Goal: Task Accomplishment & Management: Manage account settings

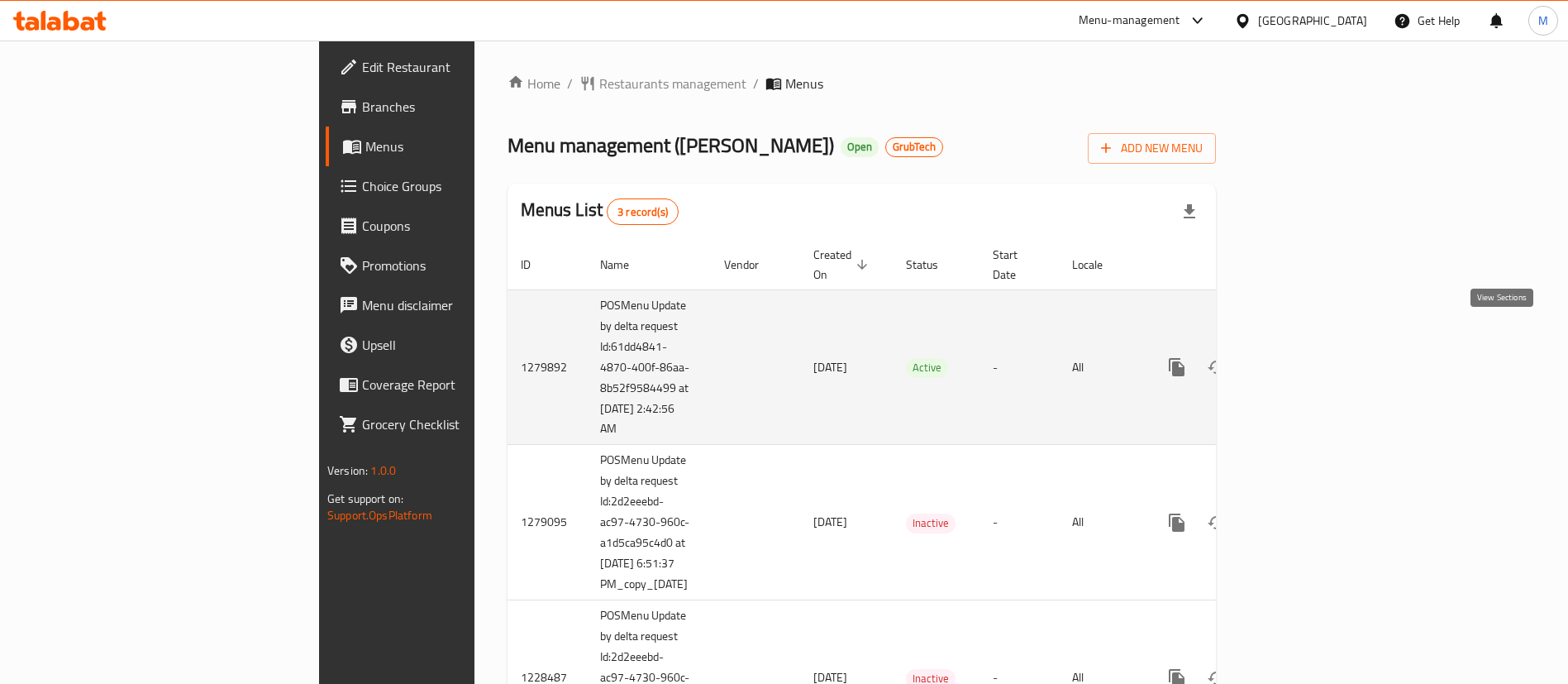
click at [1306, 357] on icon "enhanced table" at bounding box center [1296, 367] width 20 height 20
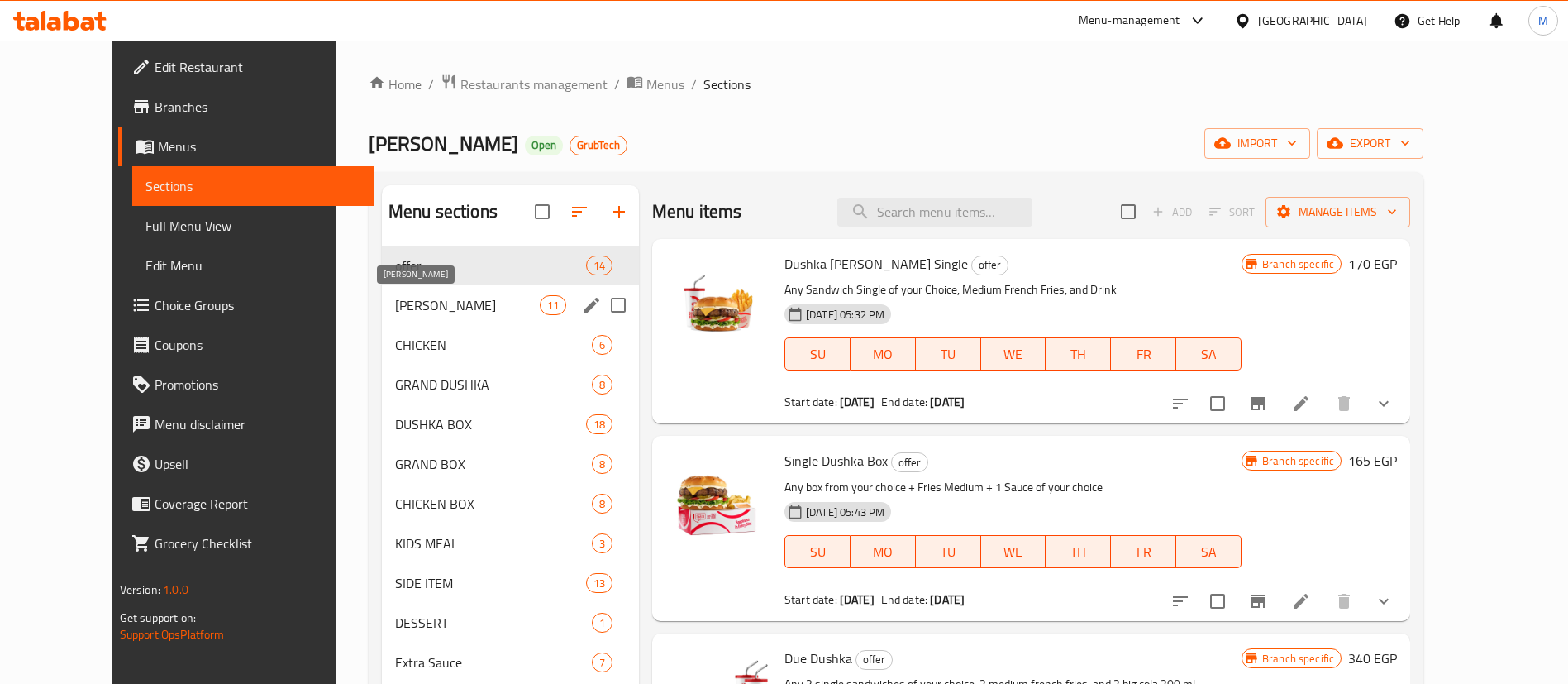
click at [424, 303] on span "[PERSON_NAME]" at bounding box center [467, 305] width 145 height 20
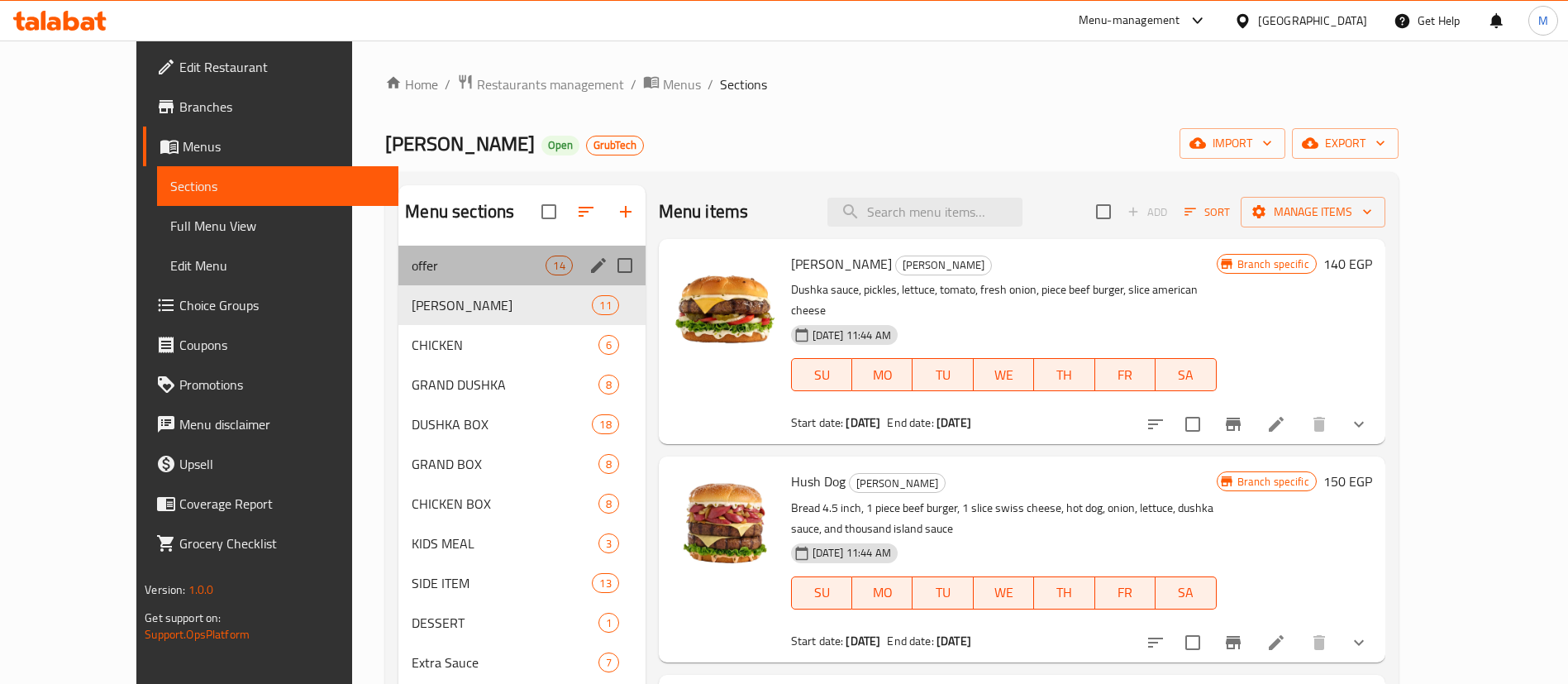
click at [442, 253] on div "offer 14" at bounding box center [521, 265] width 246 height 40
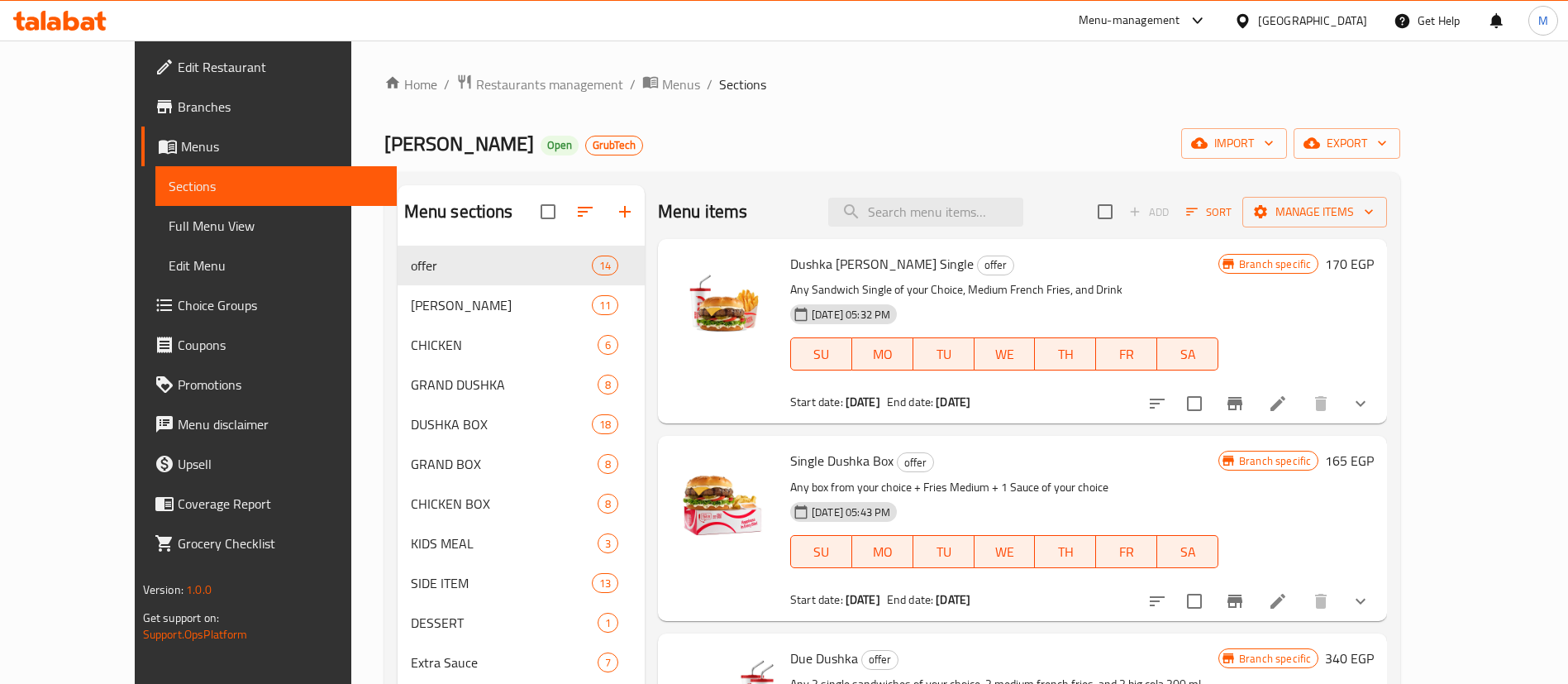
click at [1063, 290] on p "Any Sandwich Single of your Choice, Medium French Fries, and Drink" at bounding box center [1004, 289] width 428 height 21
click at [811, 271] on span "Dushka [PERSON_NAME] Single" at bounding box center [882, 264] width 183 height 25
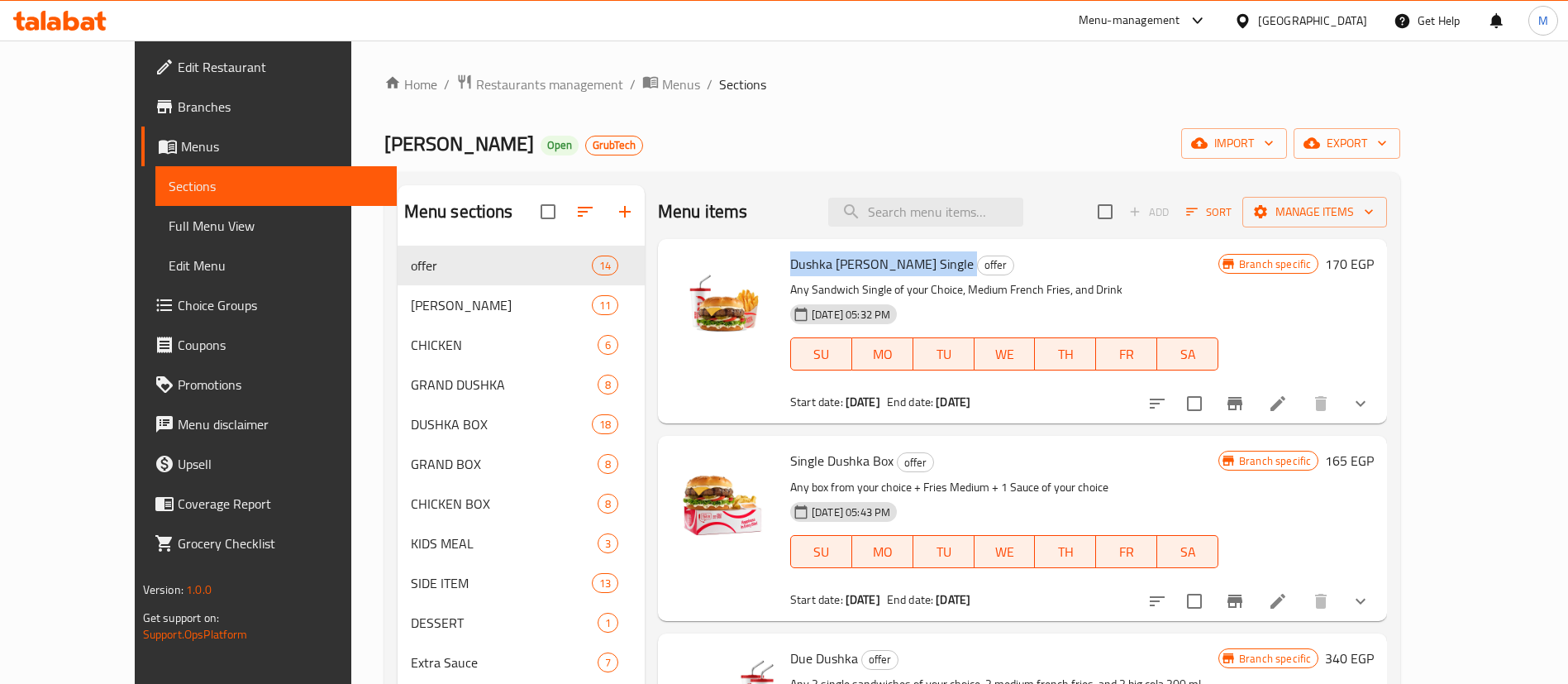
click at [811, 271] on span "Dushka [PERSON_NAME] Single" at bounding box center [882, 264] width 183 height 25
click at [817, 456] on span "Single Dushka Box" at bounding box center [842, 461] width 104 height 25
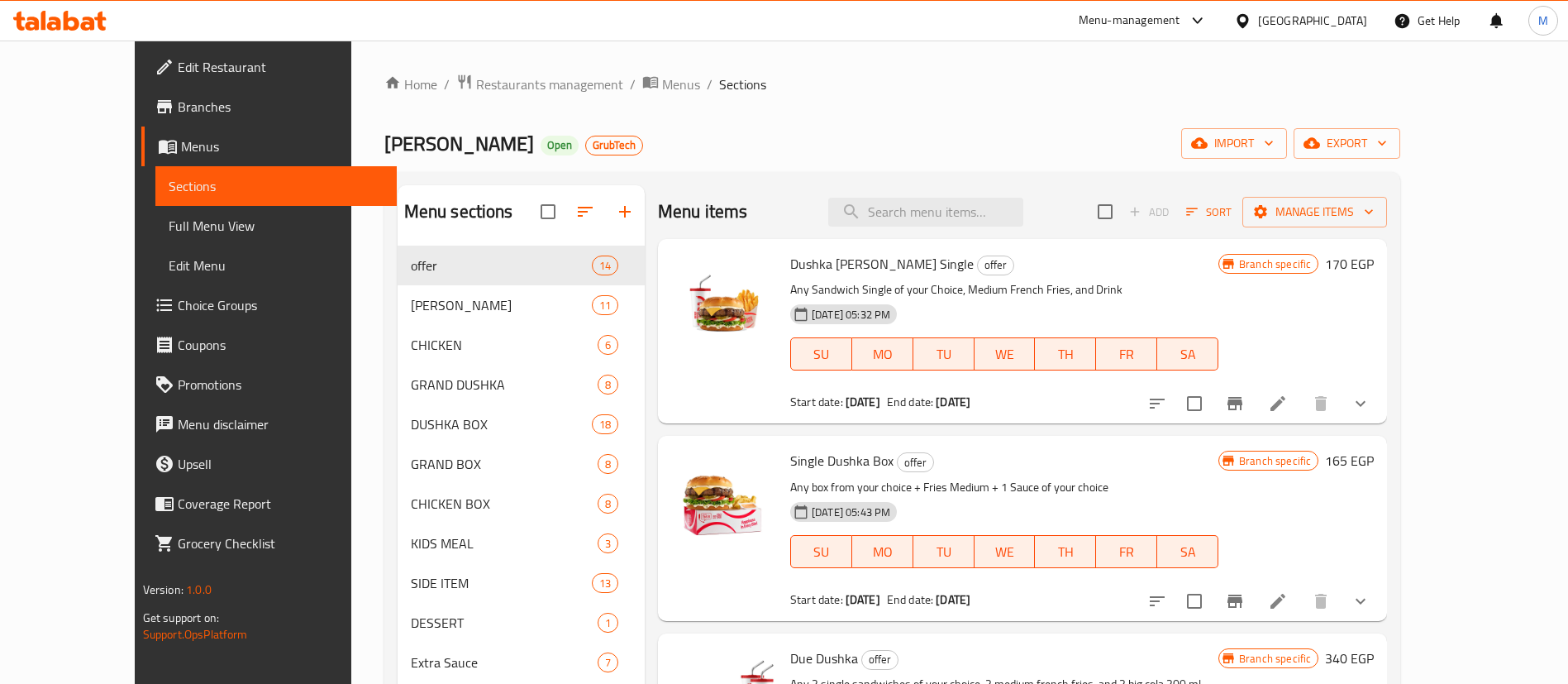
click at [806, 257] on span "Dushka [PERSON_NAME] Single" at bounding box center [882, 264] width 183 height 25
click at [987, 288] on p "Any Sandwich Single of your Choice, Medium French Fries, and Drink" at bounding box center [1004, 289] width 428 height 21
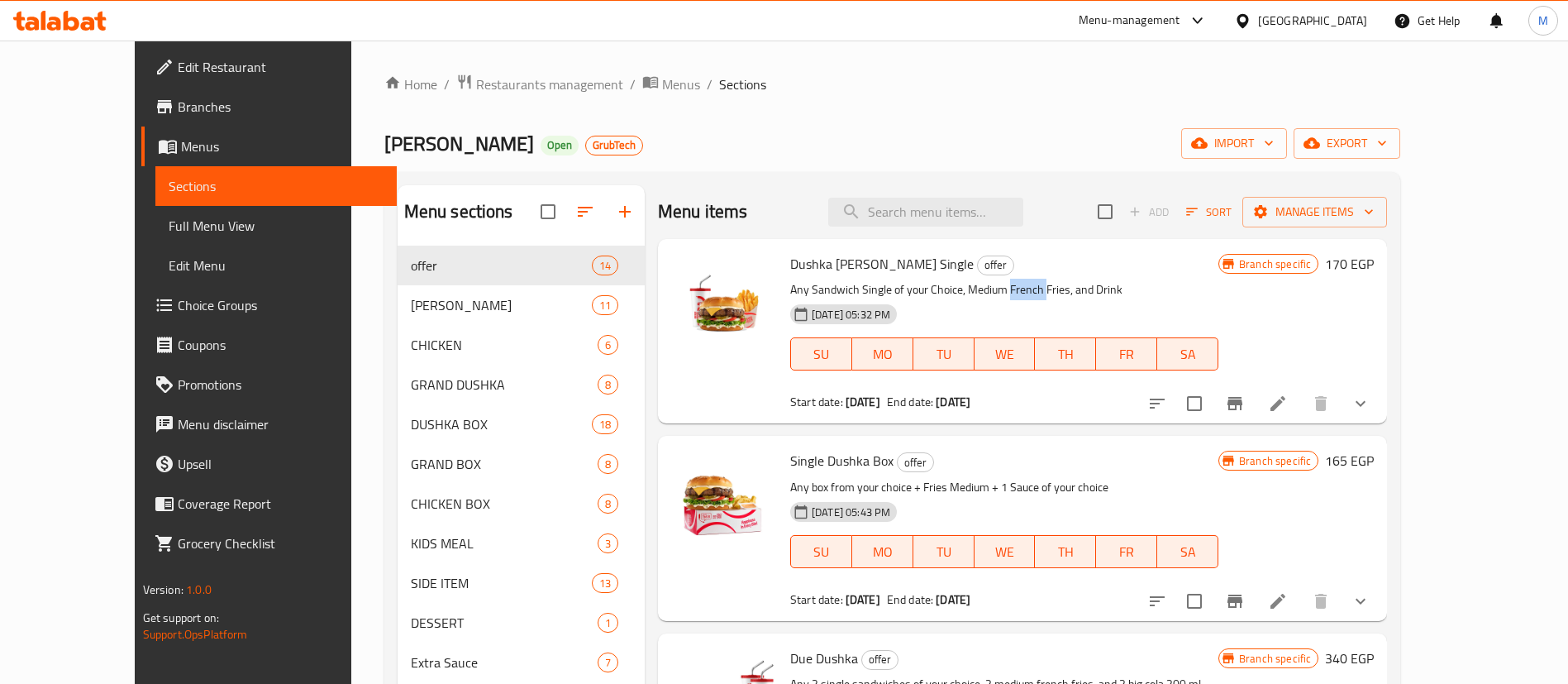
click at [987, 288] on p "Any Sandwich Single of your Choice, Medium French Fries, and Drink" at bounding box center [1004, 289] width 428 height 21
click at [826, 463] on span "Single Dushka Box" at bounding box center [842, 461] width 104 height 25
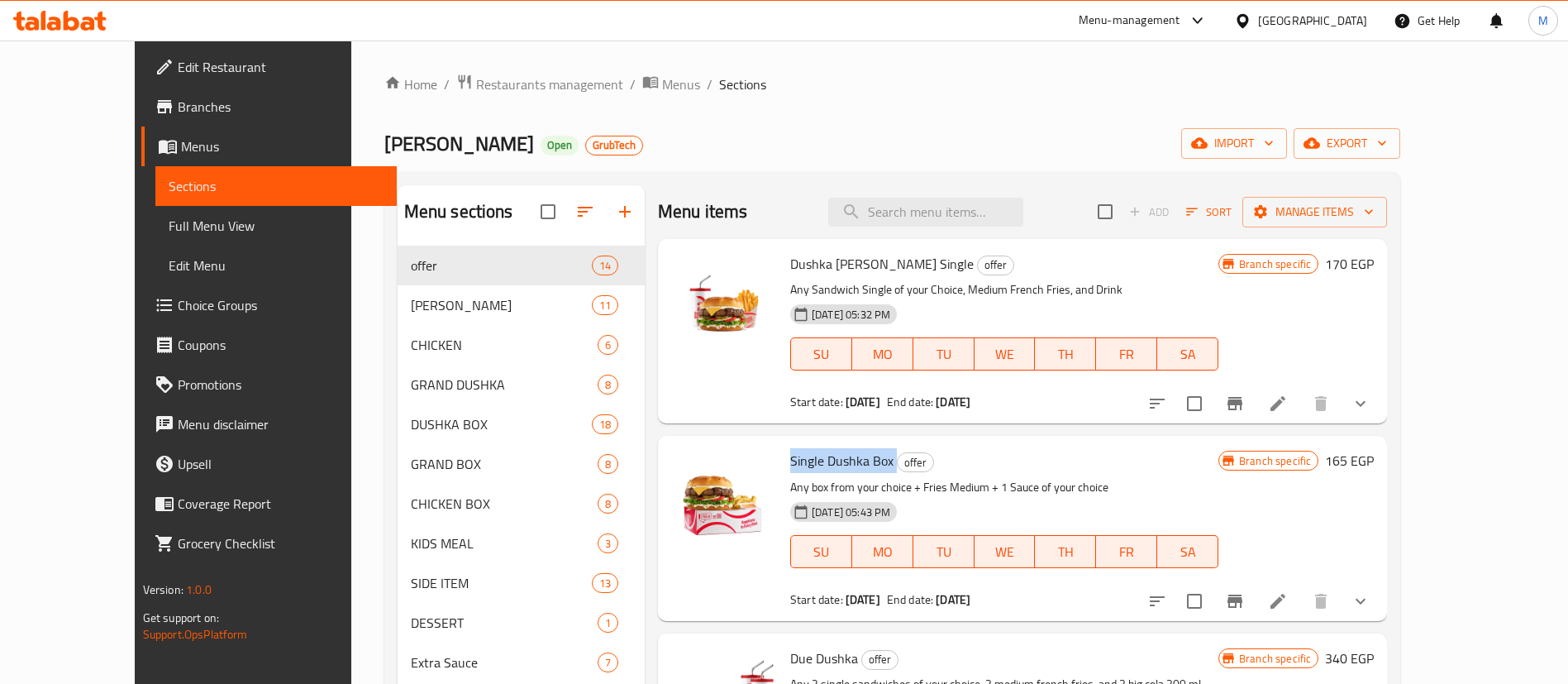
click at [826, 463] on span "Single Dushka Box" at bounding box center [842, 461] width 104 height 25
click at [1027, 480] on p "Any box from your choice + Fries Medium + 1 Sauce of your choice" at bounding box center [1004, 488] width 428 height 21
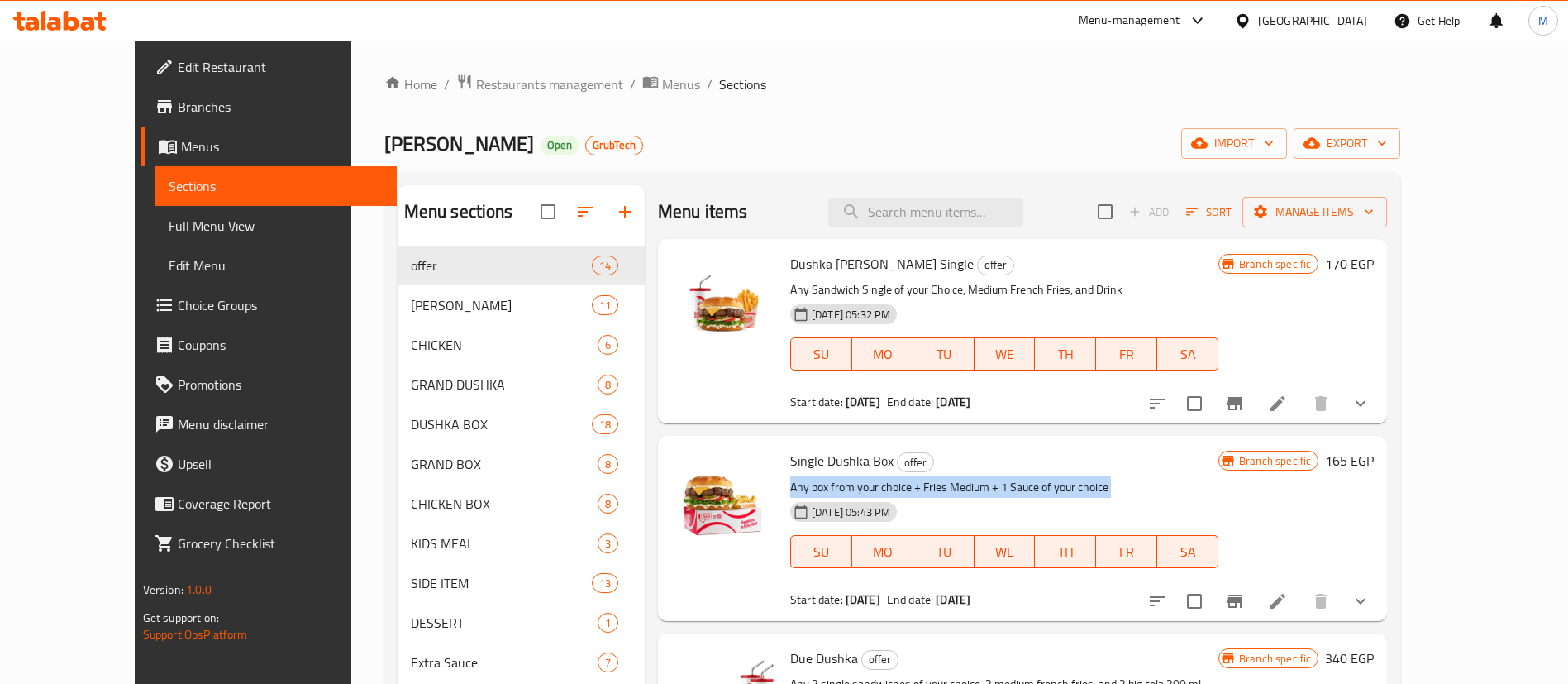
click at [1027, 480] on p "Any box from your choice + Fries Medium + 1 Sauce of your choice" at bounding box center [1004, 488] width 428 height 21
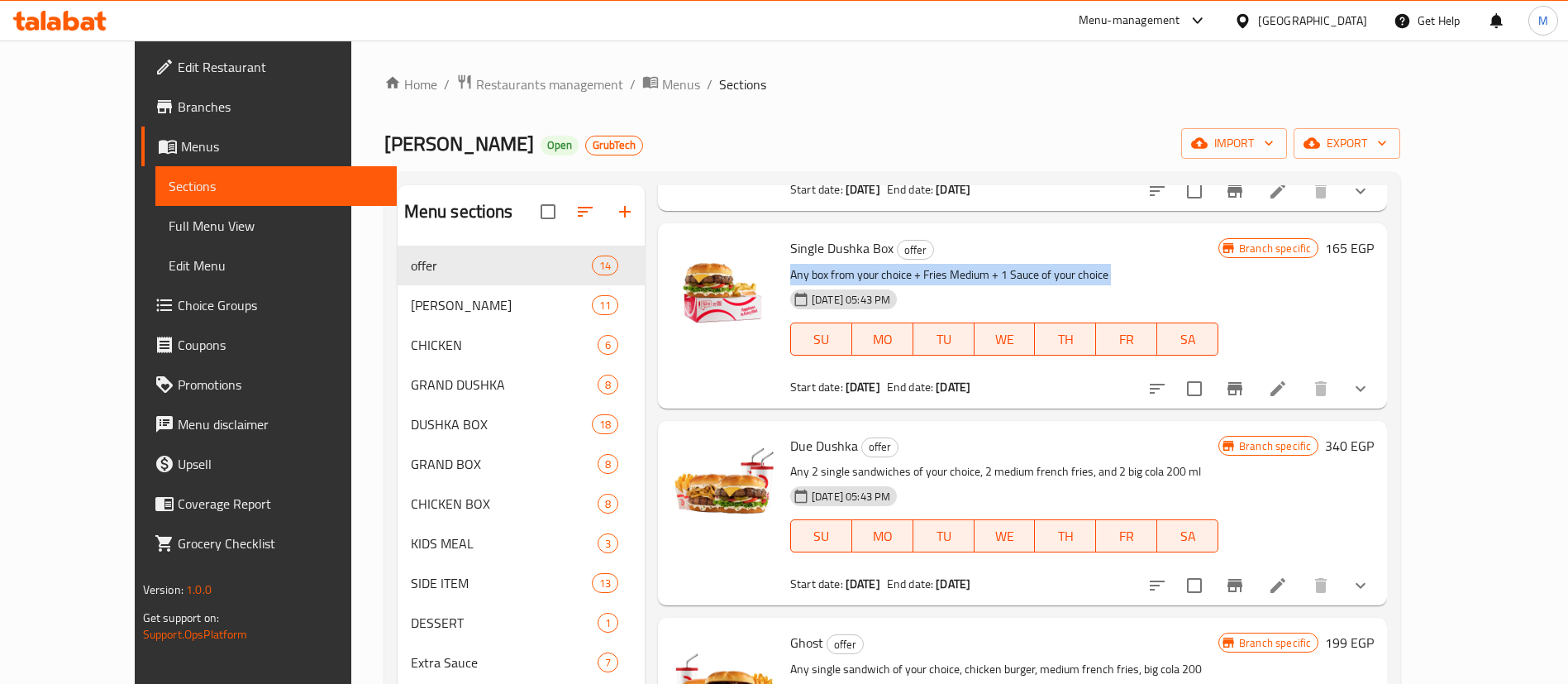
scroll to position [213, 0]
click at [992, 479] on p "Any 2 single sandwiches of your choice, 2 medium french fries, and 2 big cola 2…" at bounding box center [1004, 471] width 428 height 21
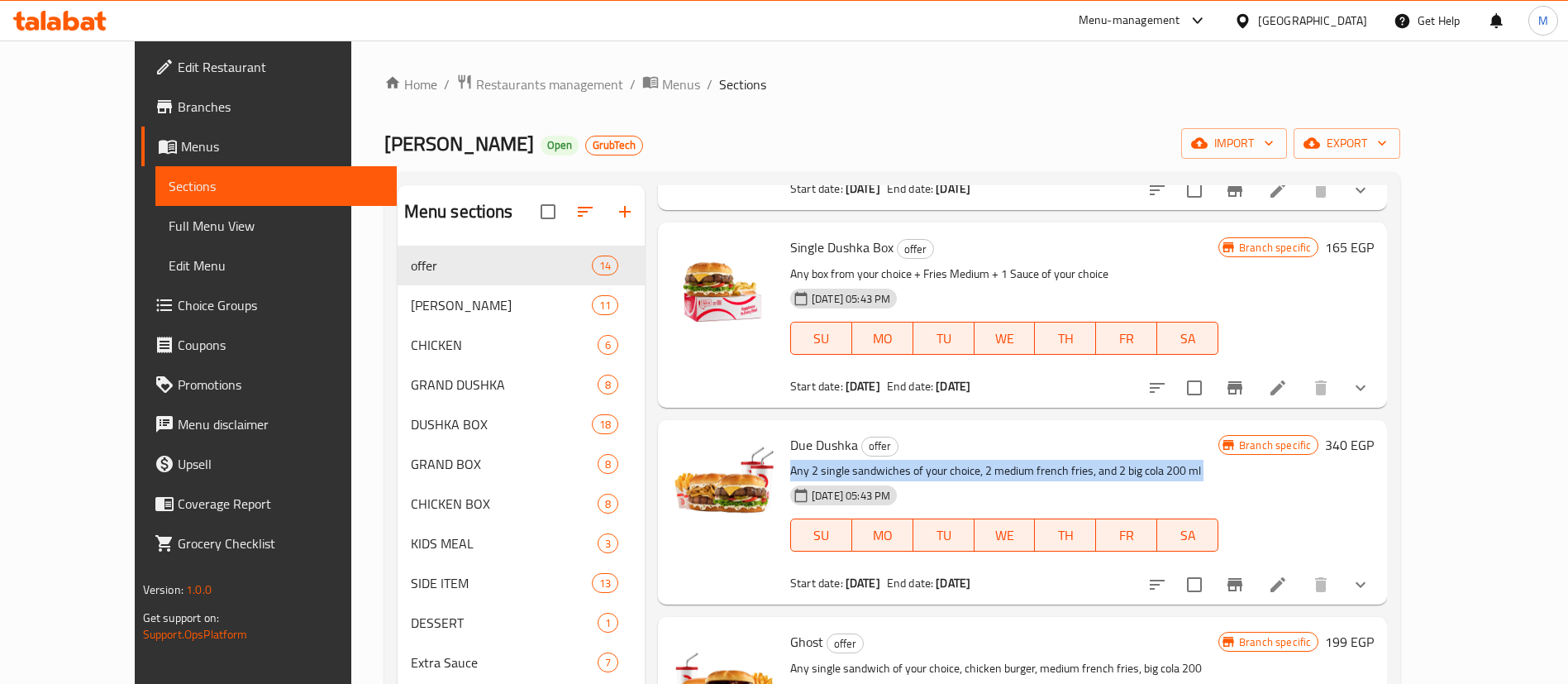
click at [992, 479] on p "Any 2 single sandwiches of your choice, 2 medium french fries, and 2 big cola 2…" at bounding box center [1004, 471] width 428 height 21
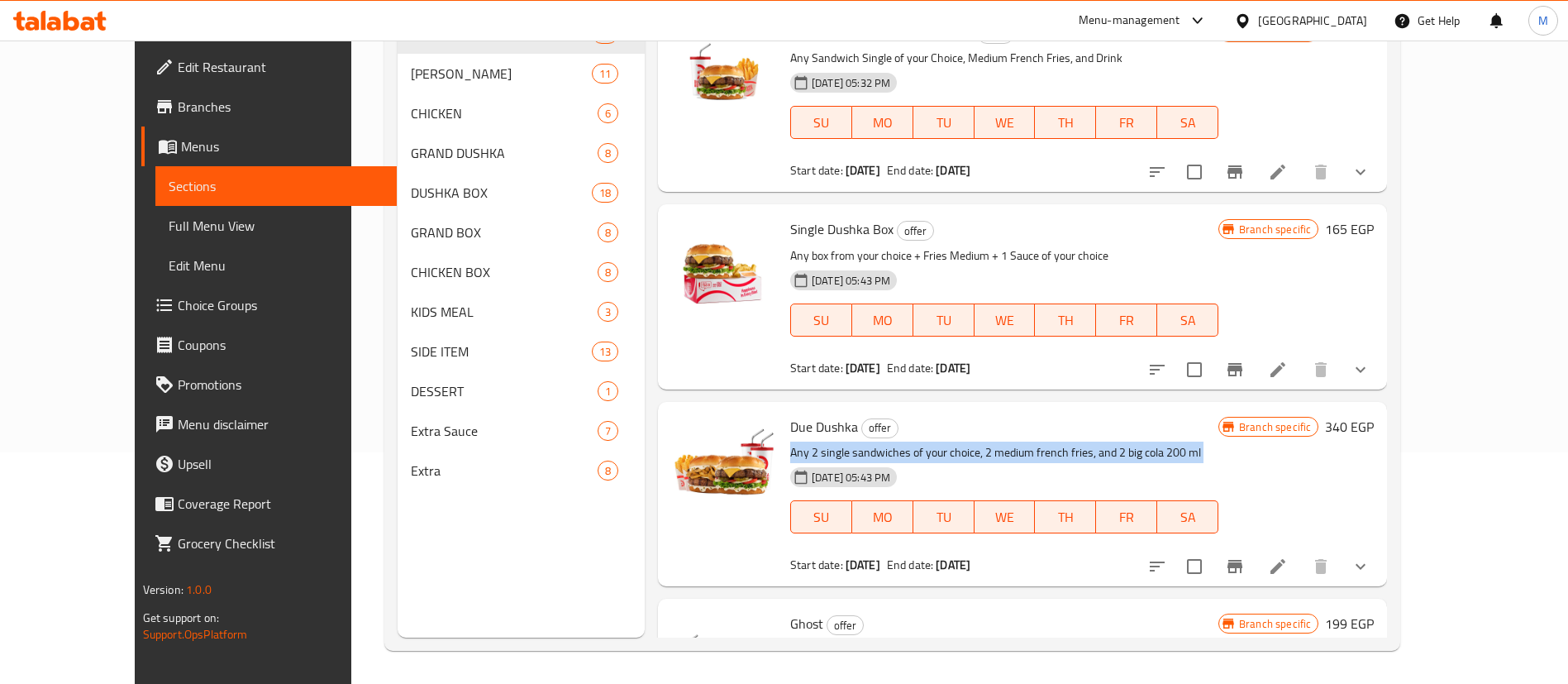
scroll to position [0, 0]
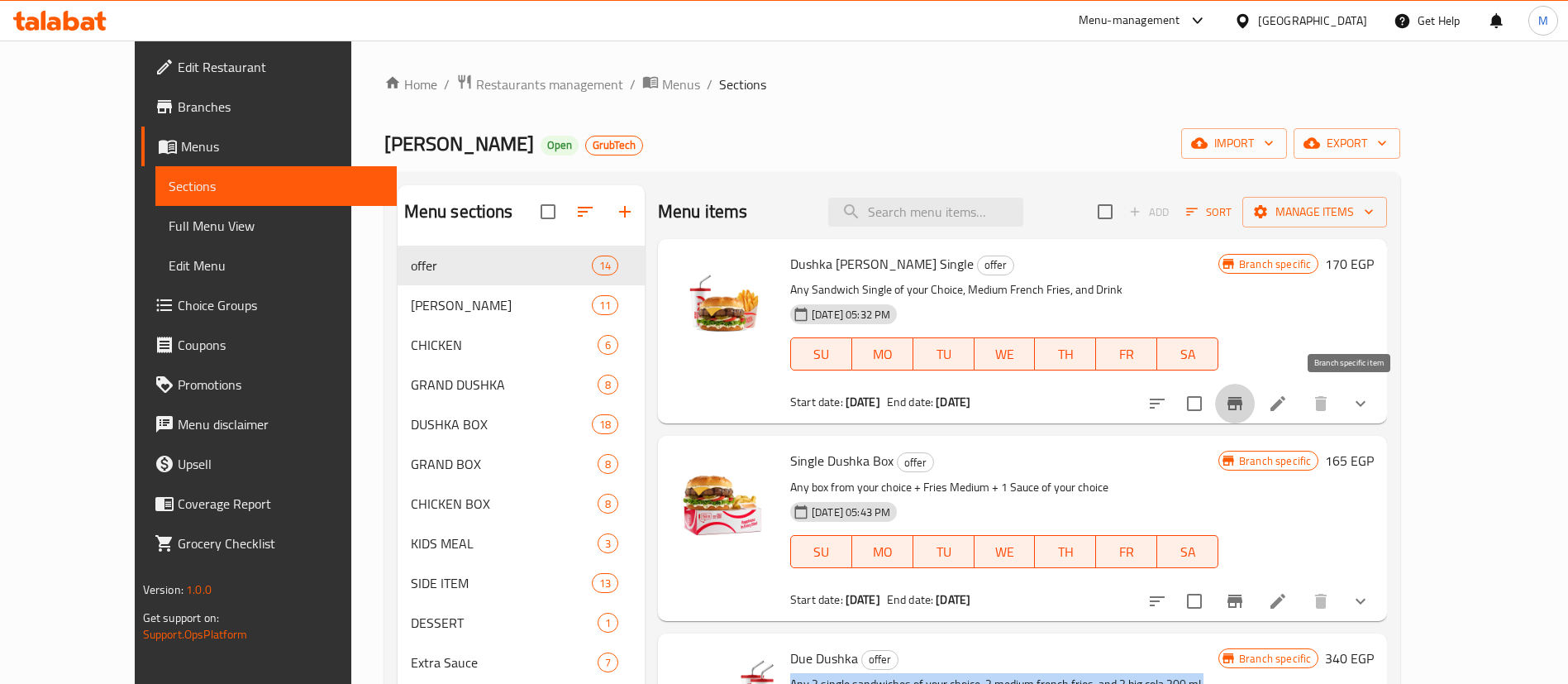
click at [1255, 412] on button "Branch-specific-item" at bounding box center [1235, 404] width 40 height 40
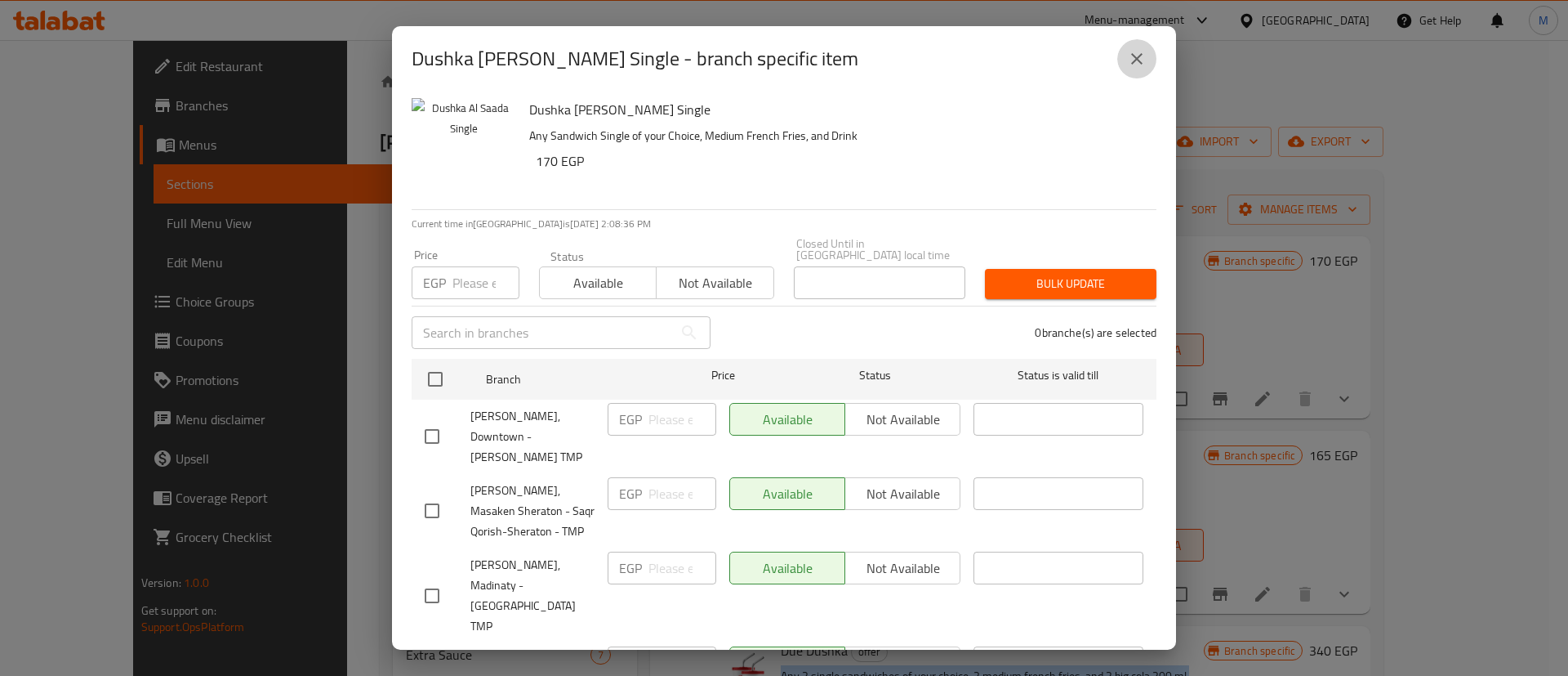
click at [1141, 62] on icon "close" at bounding box center [1137, 59] width 11 height 11
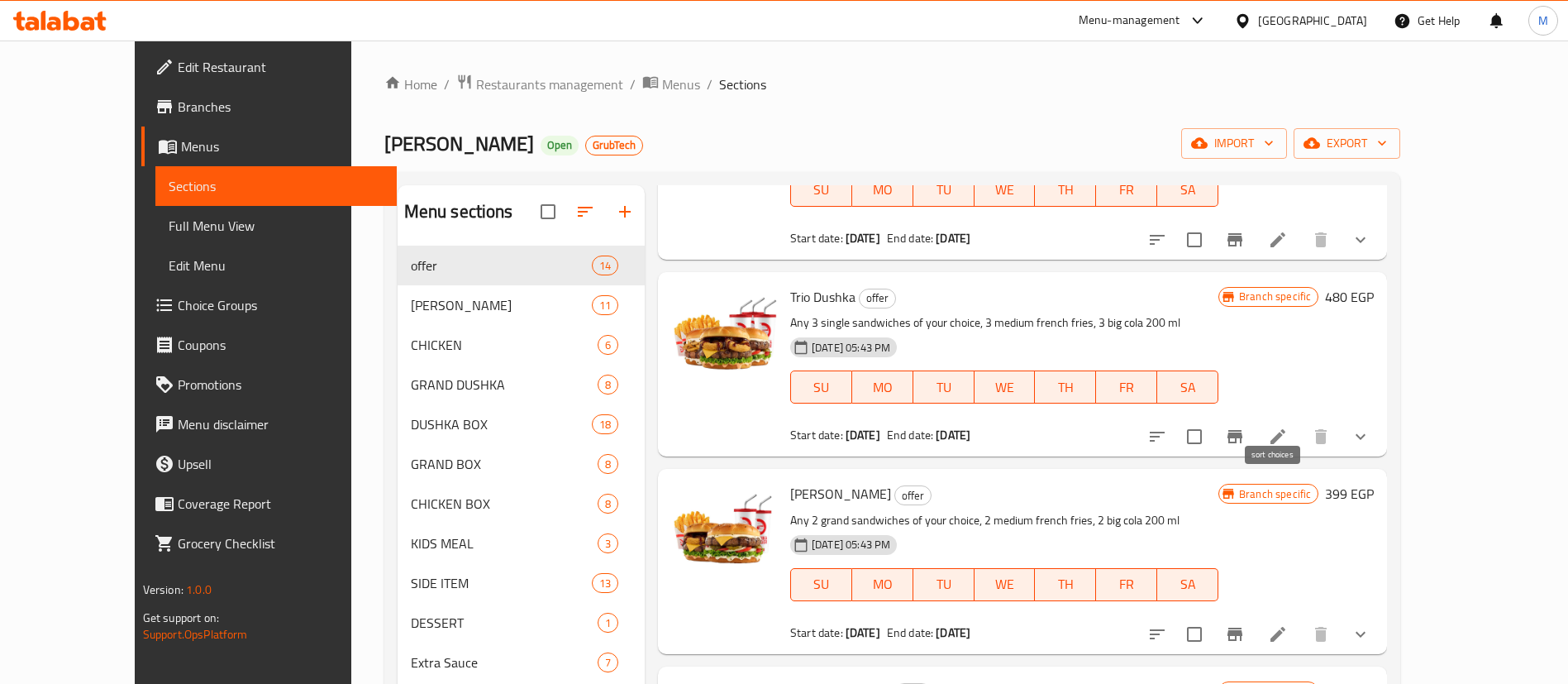
scroll to position [1172, 0]
click at [1242, 626] on icon "Branch-specific-item" at bounding box center [1235, 633] width 15 height 13
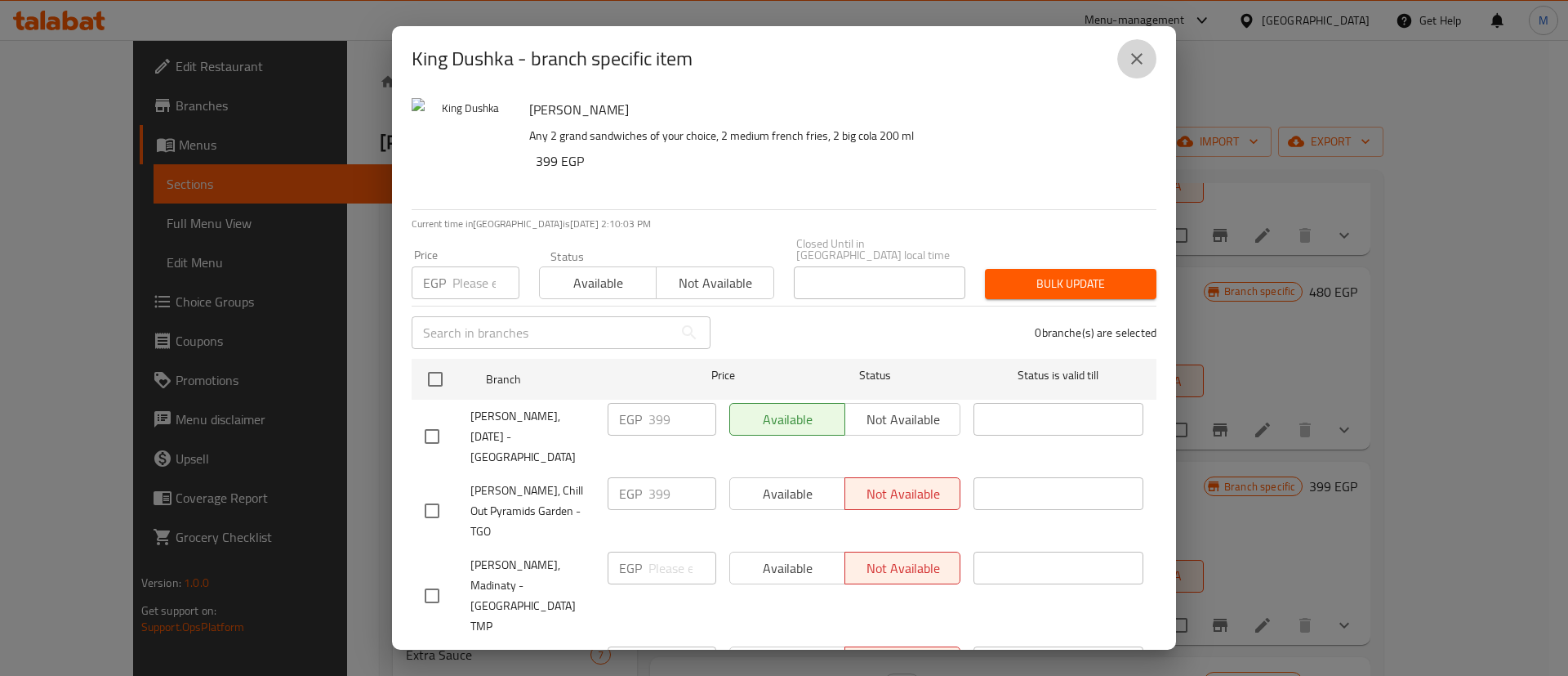
click at [1145, 61] on icon "close" at bounding box center [1137, 59] width 20 height 20
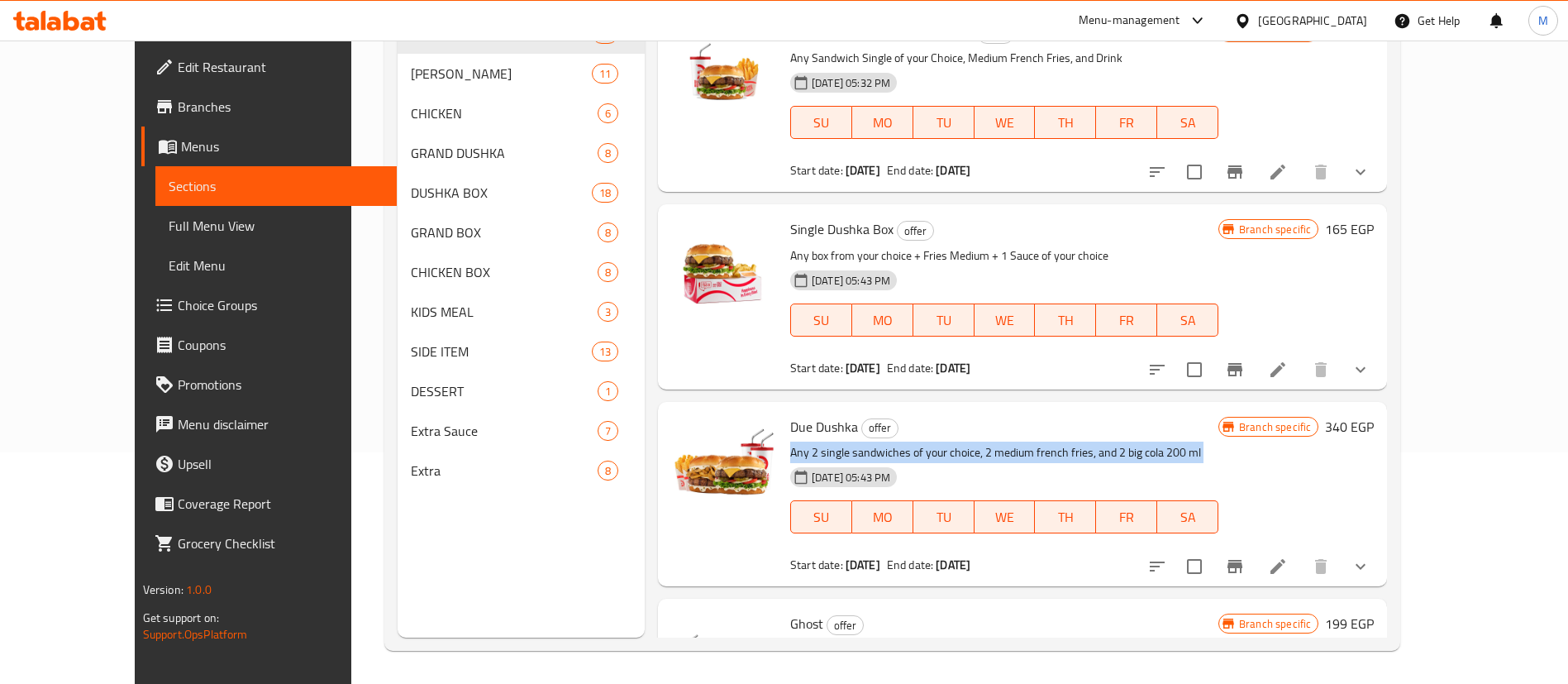
scroll to position [0, 0]
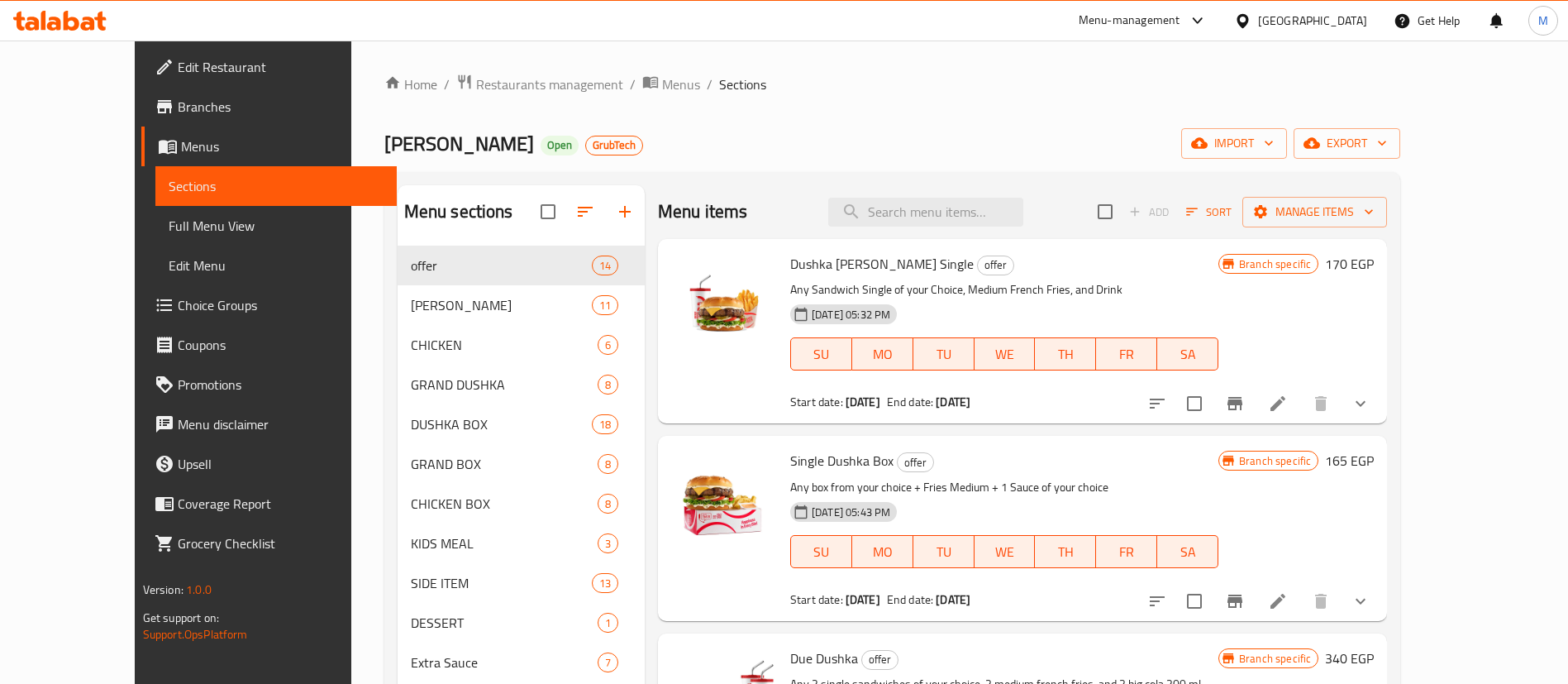
click at [961, 61] on div "Home / Restaurants management / Menus / Sections [PERSON_NAME] Open GrubTech im…" at bounding box center [893, 478] width 1083 height 875
click at [585, 136] on div "GrubTech" at bounding box center [614, 146] width 58 height 20
click at [597, 138] on div "[PERSON_NAME] Open GrubTech import export" at bounding box center [893, 143] width 1017 height 31
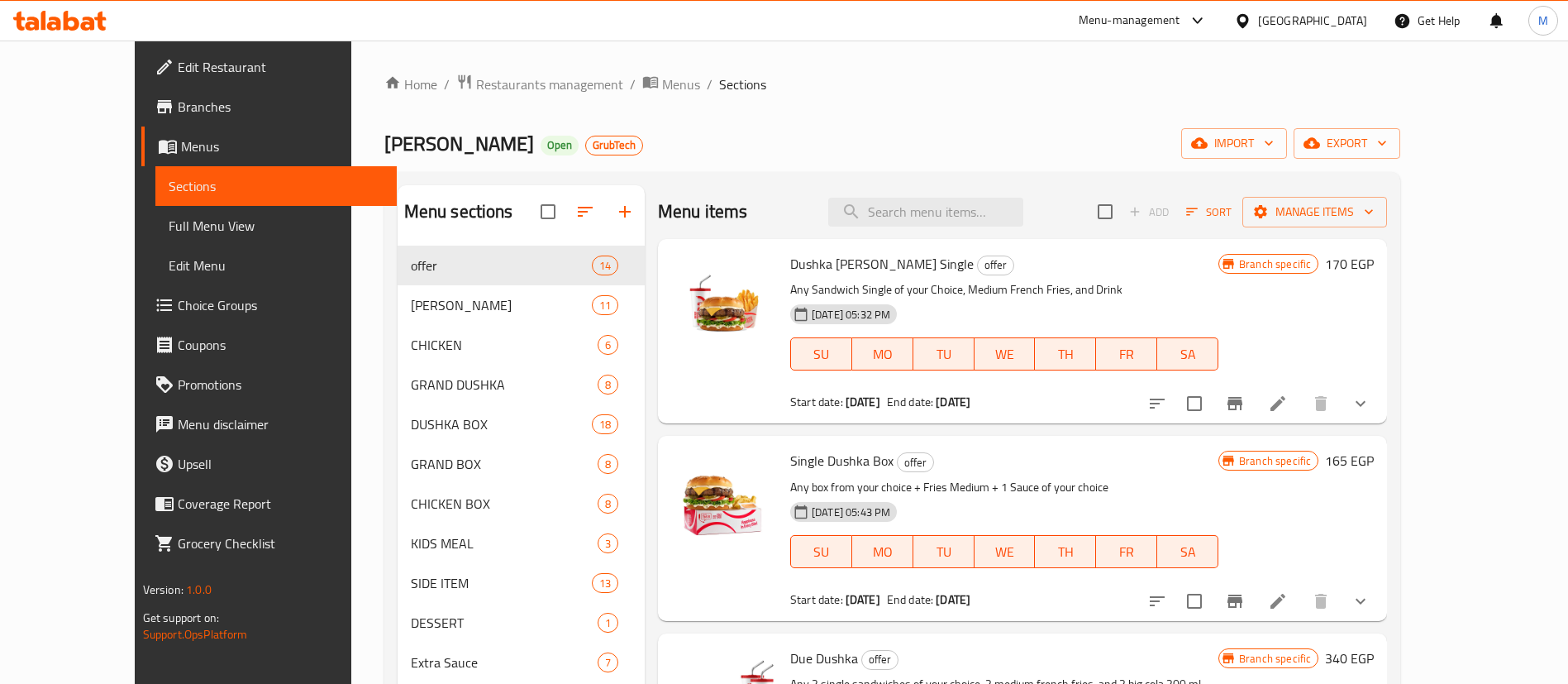
click at [597, 138] on div "[PERSON_NAME] Open GrubTech import export" at bounding box center [893, 143] width 1017 height 31
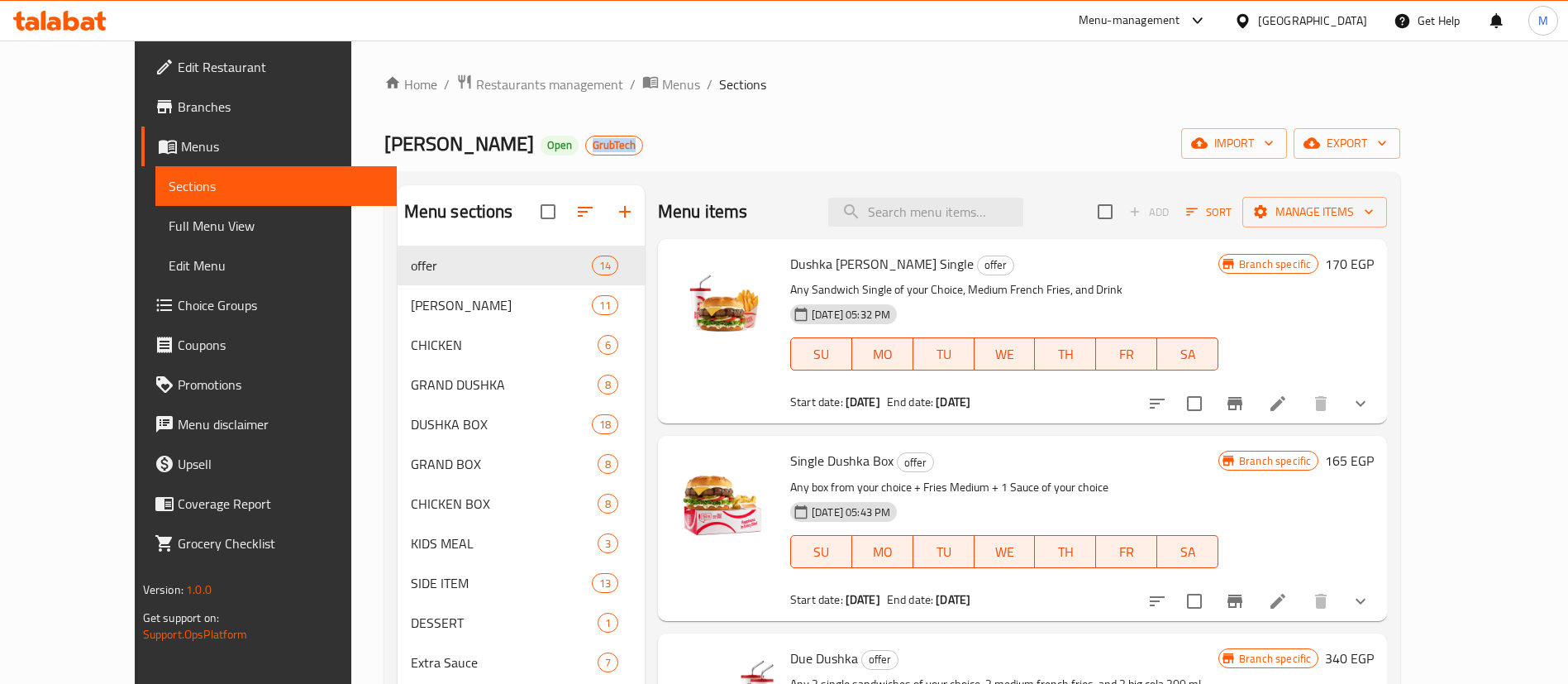
click at [684, 101] on div "Home / Restaurants management / Menus / Sections [PERSON_NAME] Open GrubTech im…" at bounding box center [893, 478] width 1017 height 809
click at [721, 168] on div "Home / Restaurants management / Menus / Sections [PERSON_NAME] Open GrubTech im…" at bounding box center [893, 478] width 1017 height 809
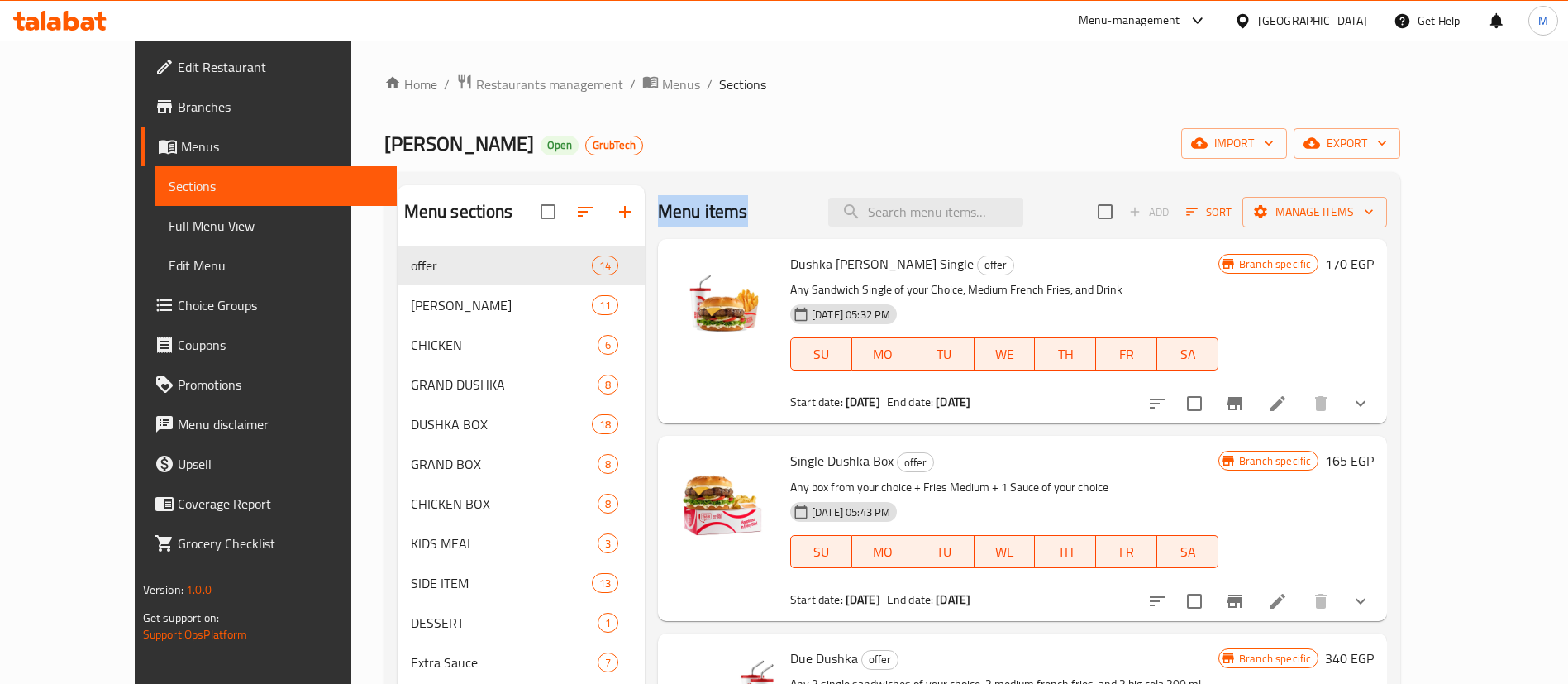
click at [810, 193] on div "Menu items Add Sort Manage items" at bounding box center [1023, 211] width 729 height 54
click at [838, 279] on p "Any Sandwich Single of your Choice, Medium French Fries, and Drink" at bounding box center [1004, 289] width 428 height 21
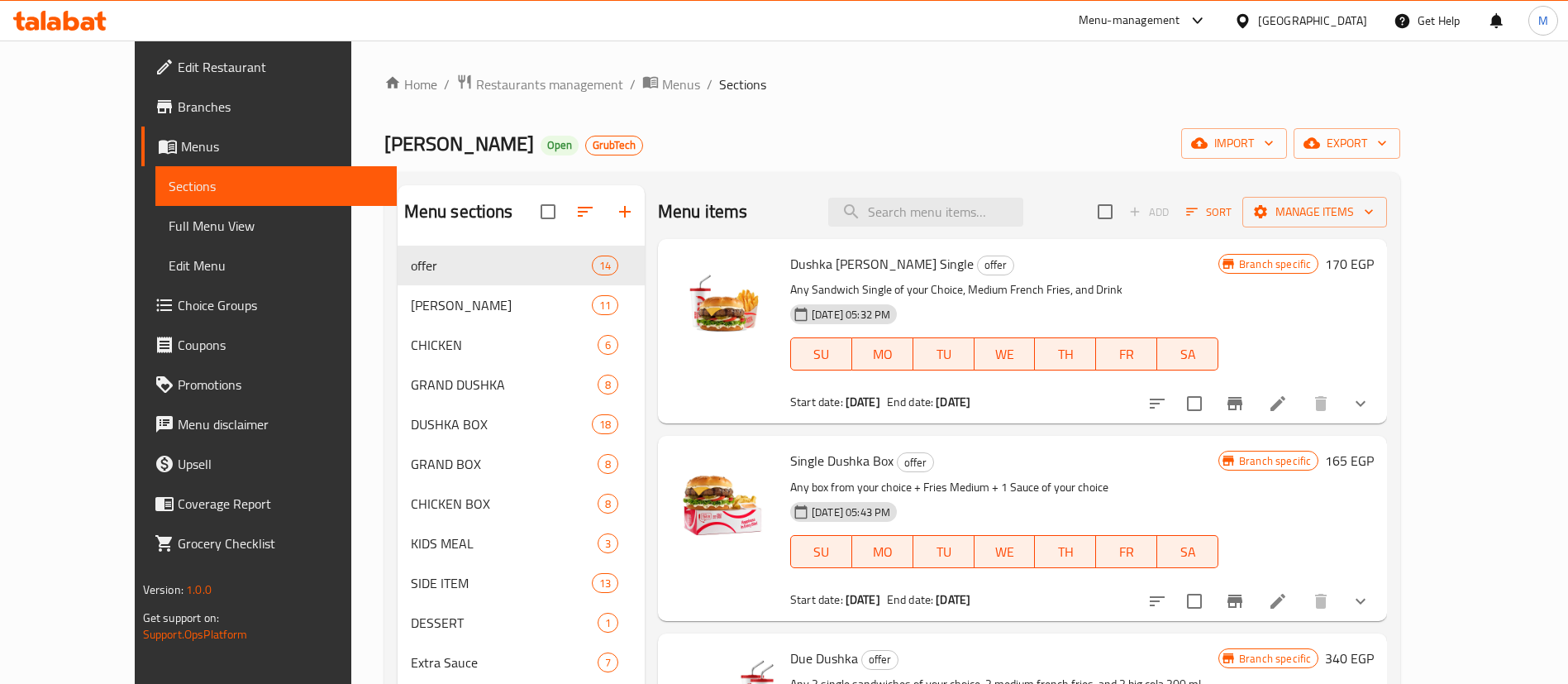
click at [849, 193] on div "Menu items Add Sort Manage items" at bounding box center [1023, 211] width 729 height 54
click at [751, 201] on div "Menu items Add Sort Manage items" at bounding box center [1023, 211] width 729 height 54
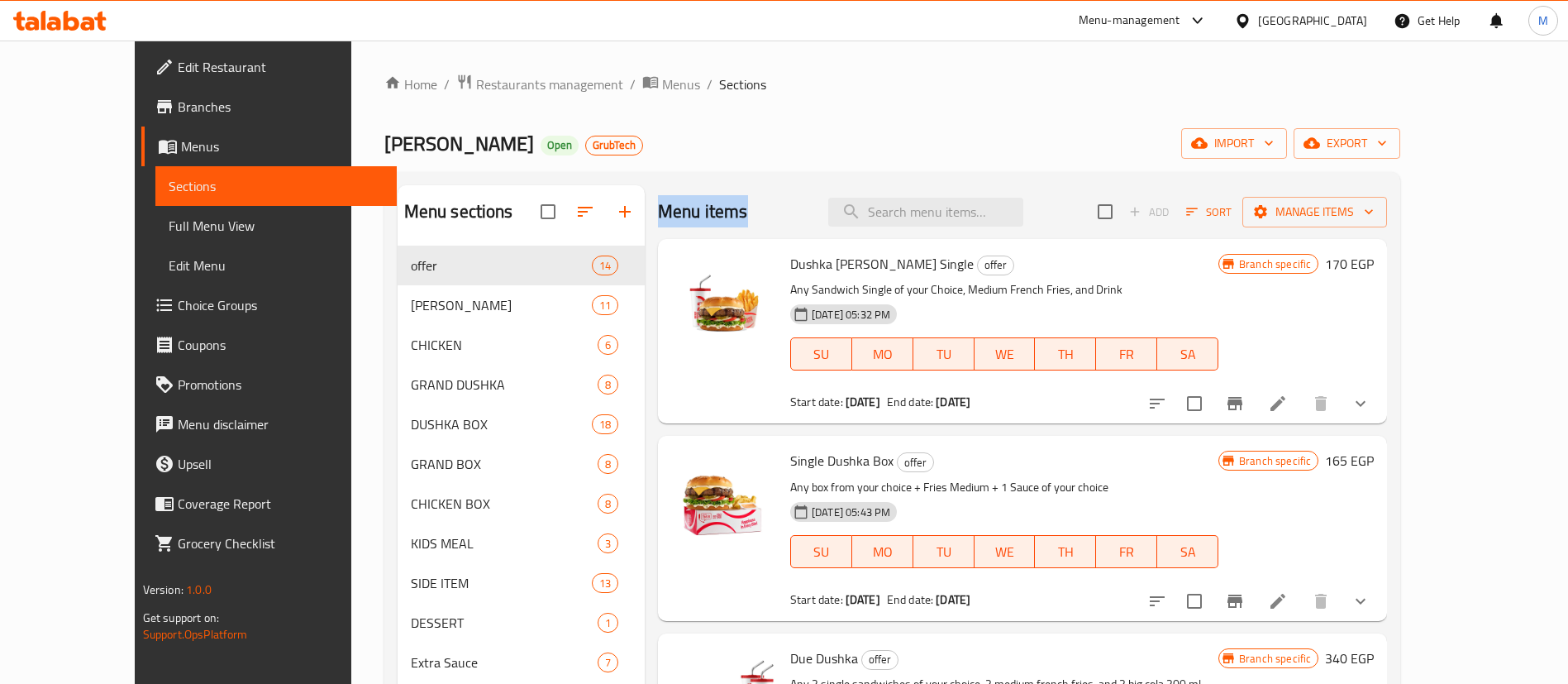
click at [751, 201] on div "Menu items Add Sort Manage items" at bounding box center [1023, 211] width 729 height 54
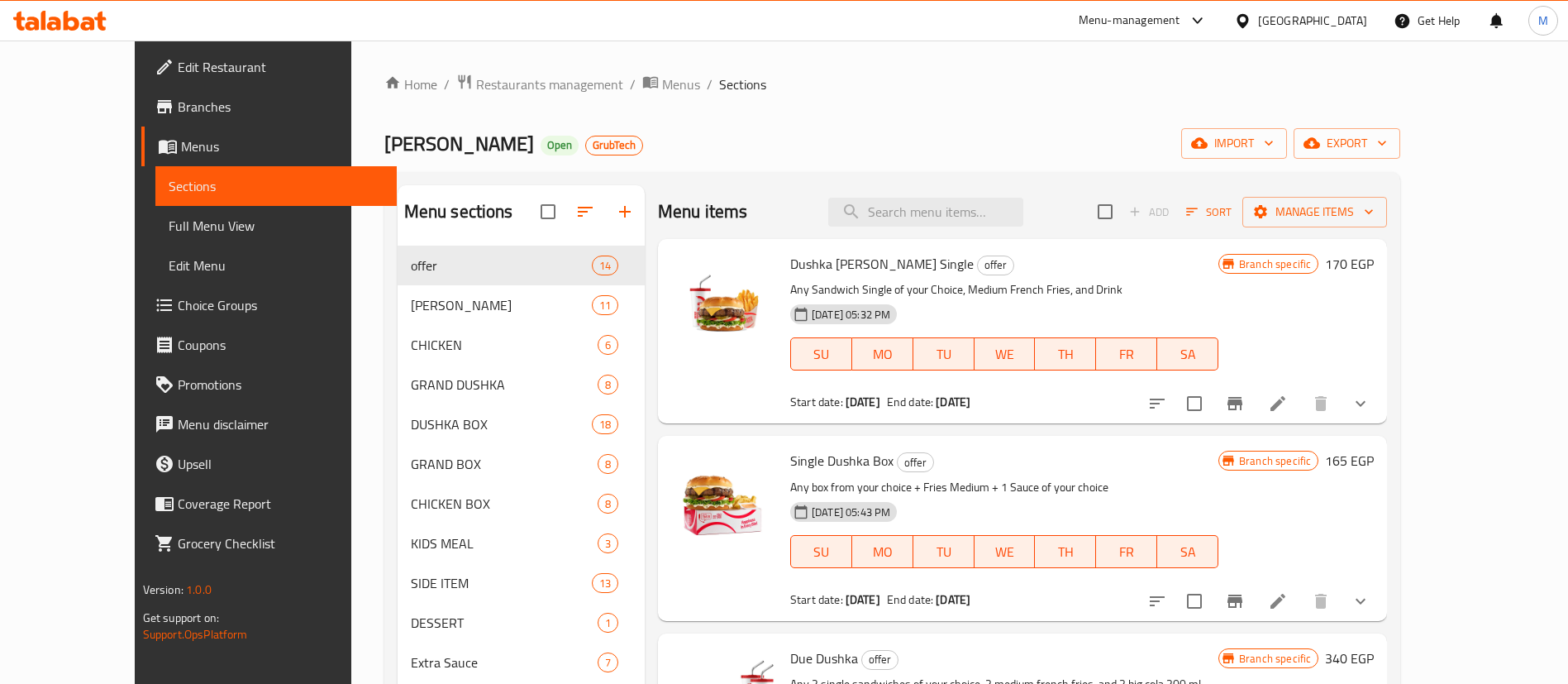
click at [782, 153] on div "[PERSON_NAME] Open GrubTech import export" at bounding box center [893, 143] width 1017 height 31
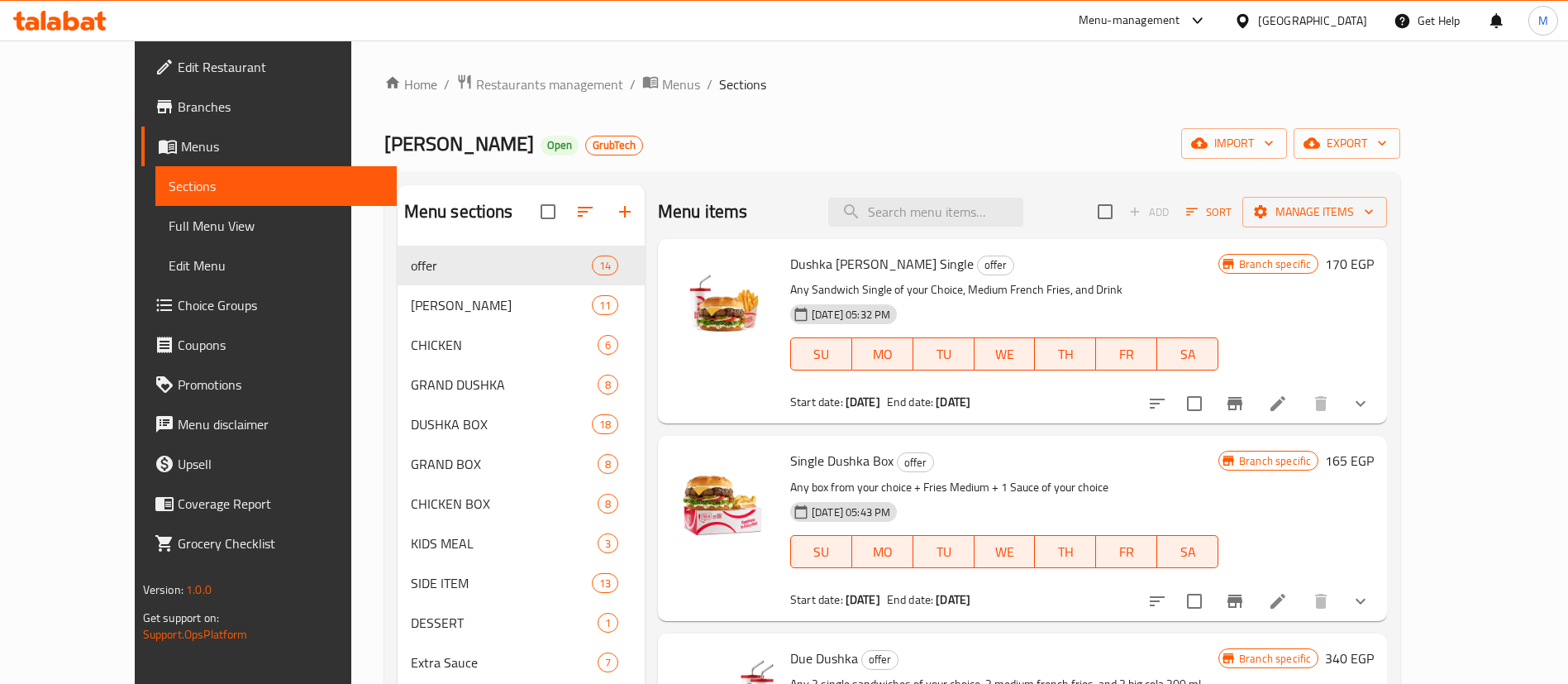
click at [768, 208] on div "Menu items Add Sort Manage items" at bounding box center [1023, 211] width 729 height 54
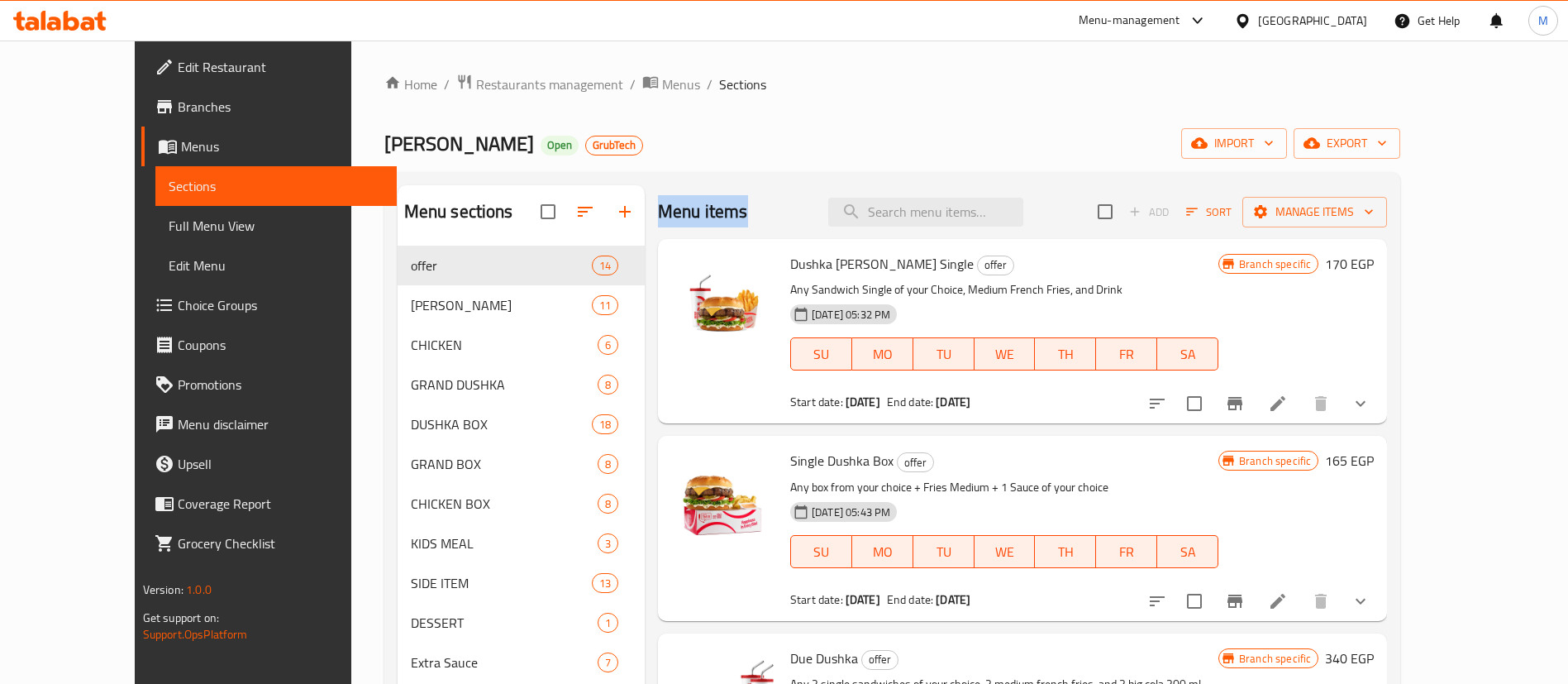
click at [768, 208] on div "Menu items Add Sort Manage items" at bounding box center [1023, 211] width 729 height 54
click at [809, 265] on span "Dushka [PERSON_NAME] Single" at bounding box center [882, 264] width 183 height 25
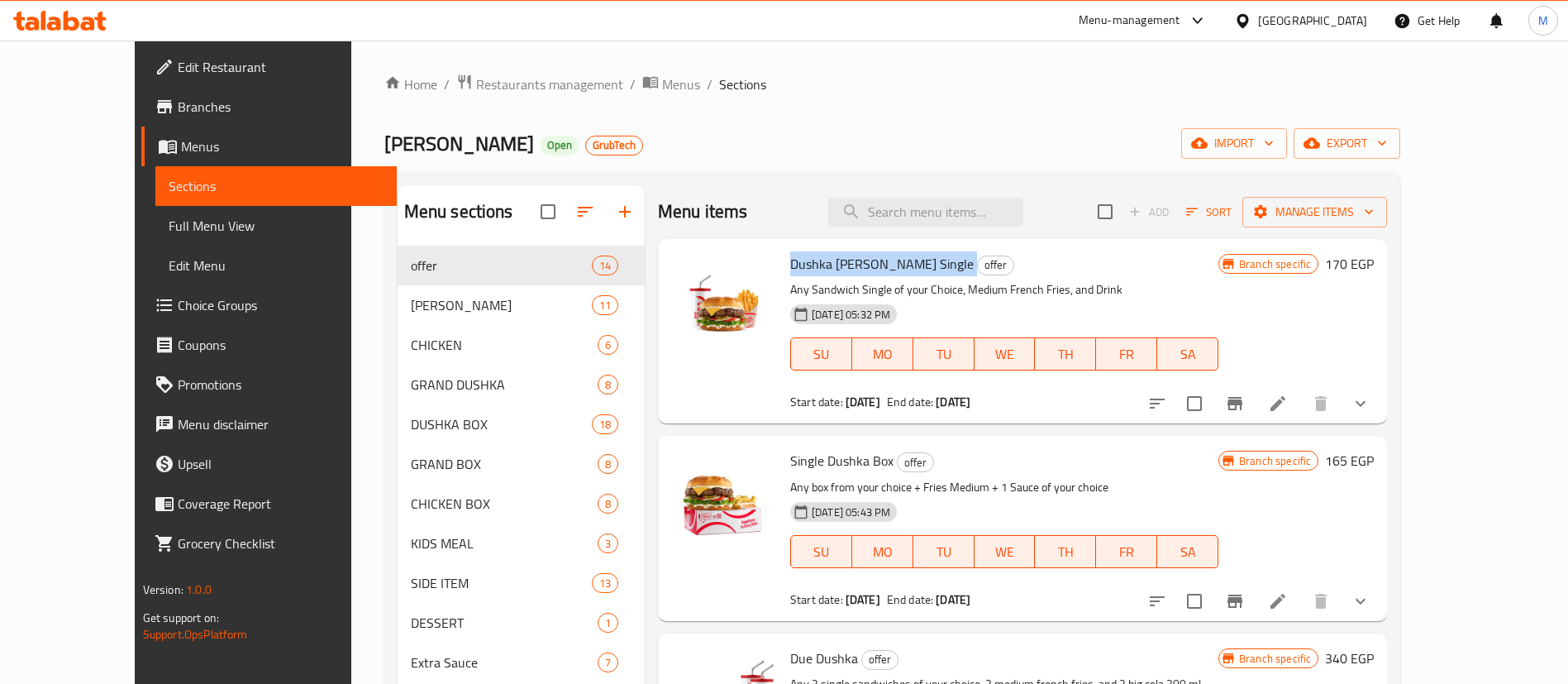
click at [809, 265] on span "Dushka [PERSON_NAME] Single" at bounding box center [882, 264] width 183 height 25
click at [835, 451] on span "Single Dushka Box" at bounding box center [842, 461] width 104 height 25
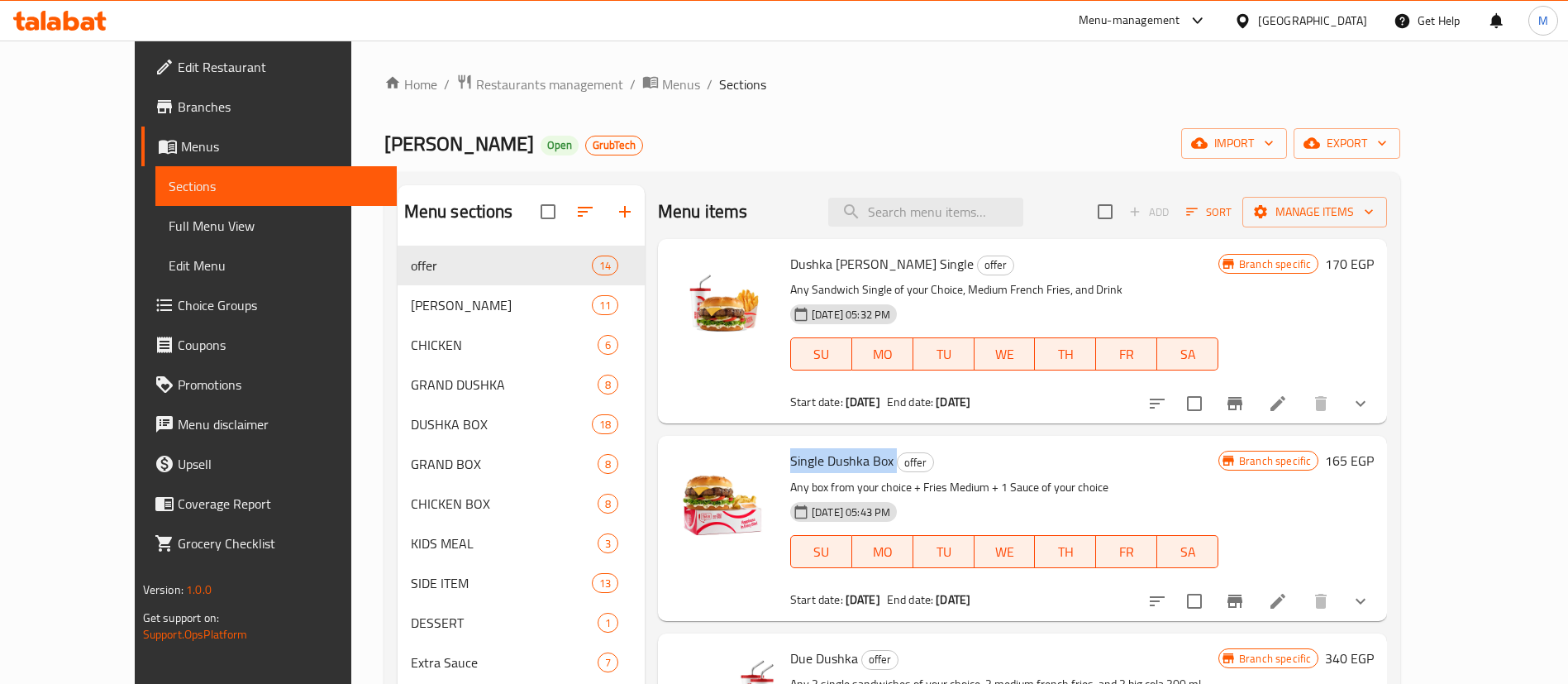
click at [835, 451] on span "Single Dushka Box" at bounding box center [842, 461] width 104 height 25
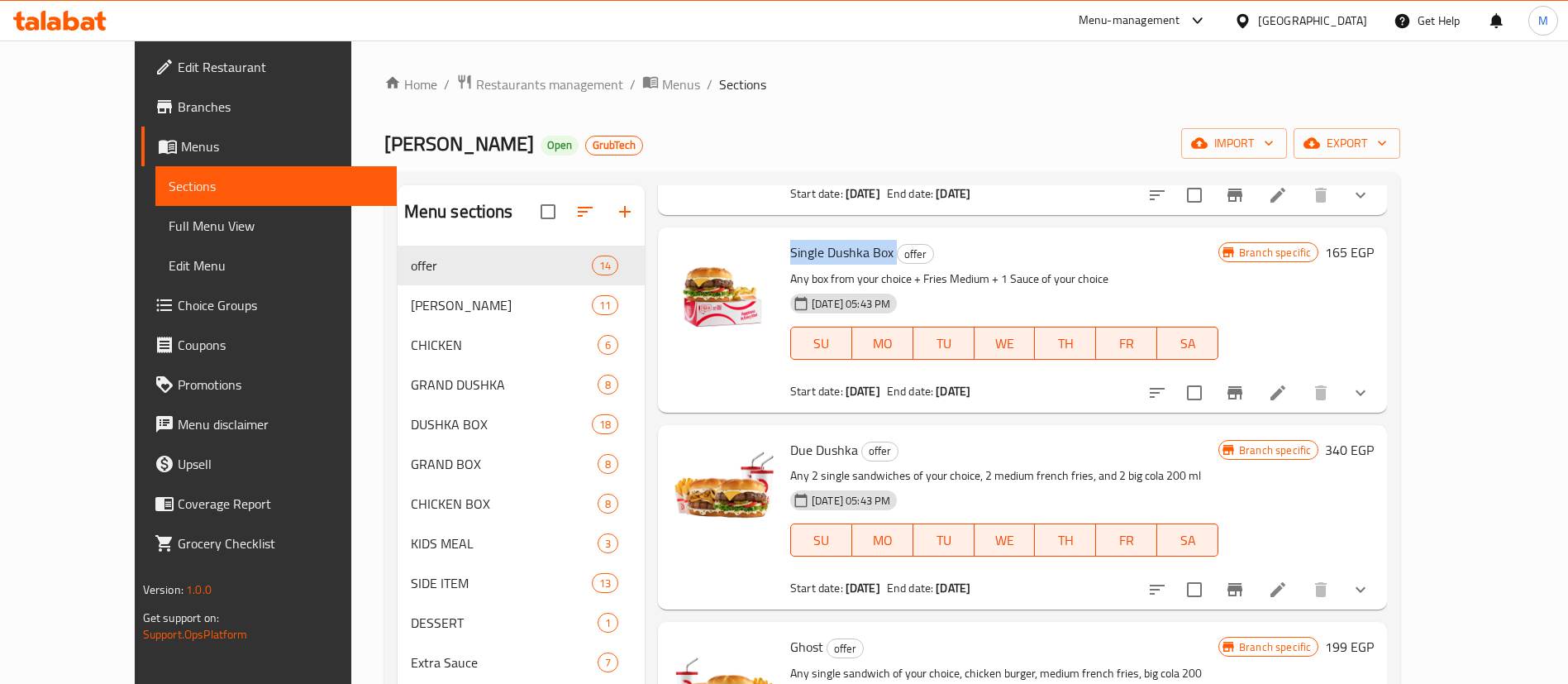
scroll to position [213, 0]
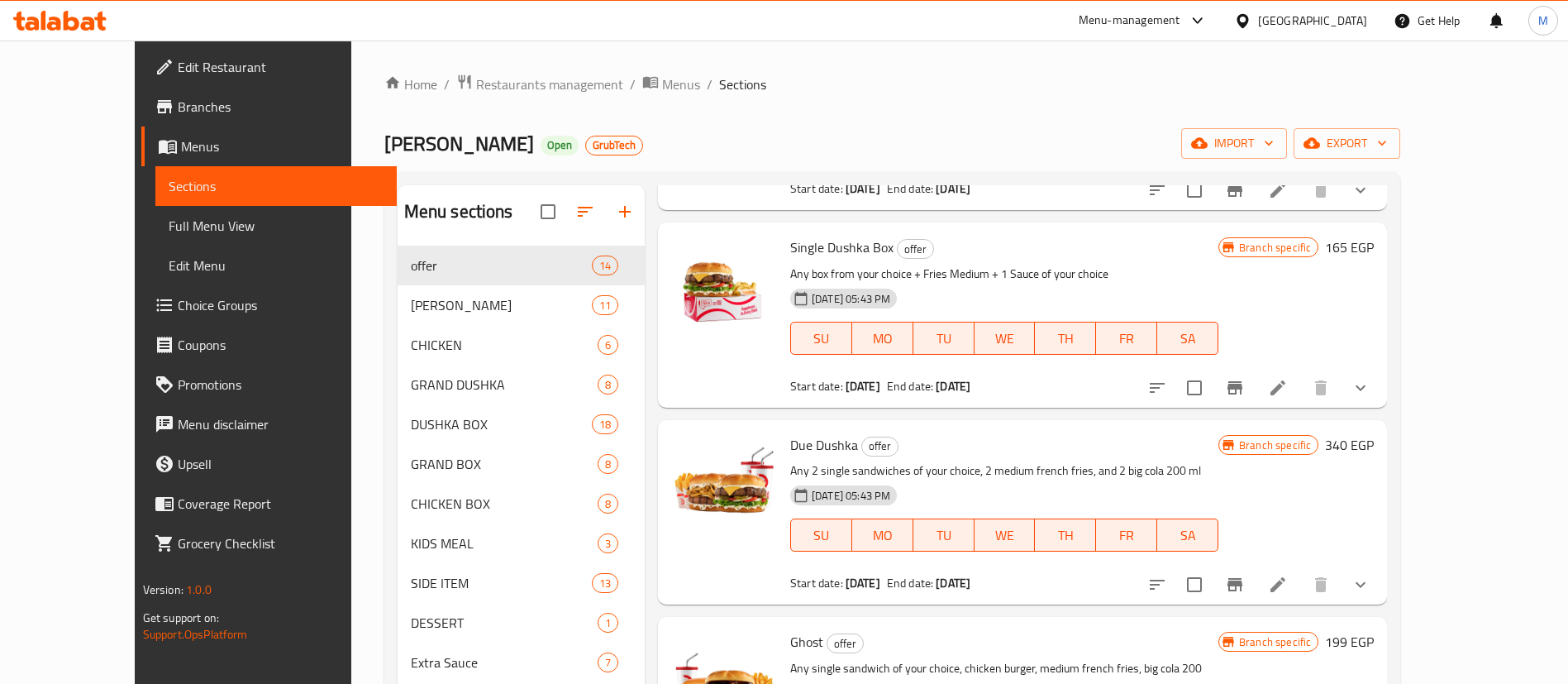
click at [820, 455] on span "Due Dushka" at bounding box center [825, 445] width 68 height 25
click at [665, 343] on div at bounding box center [724, 314] width 119 height 171
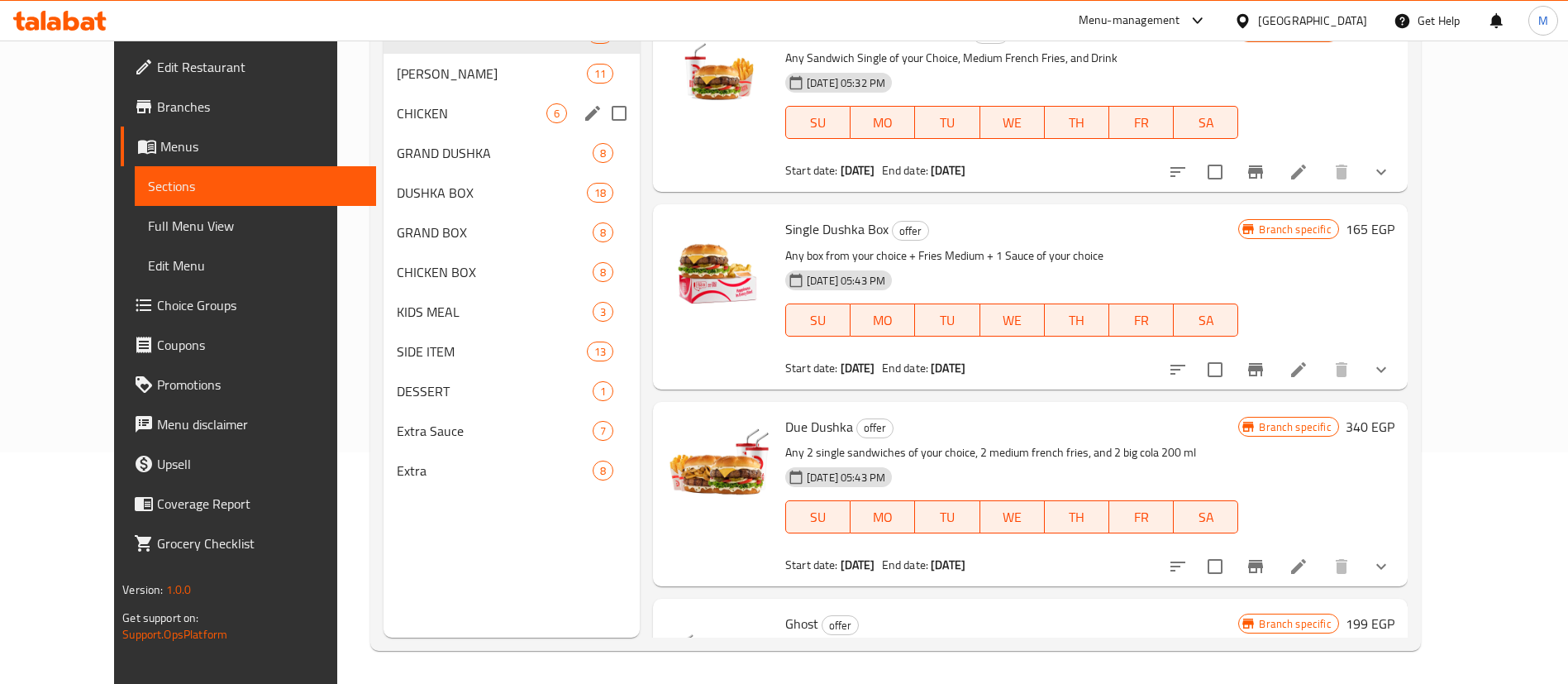
scroll to position [0, 0]
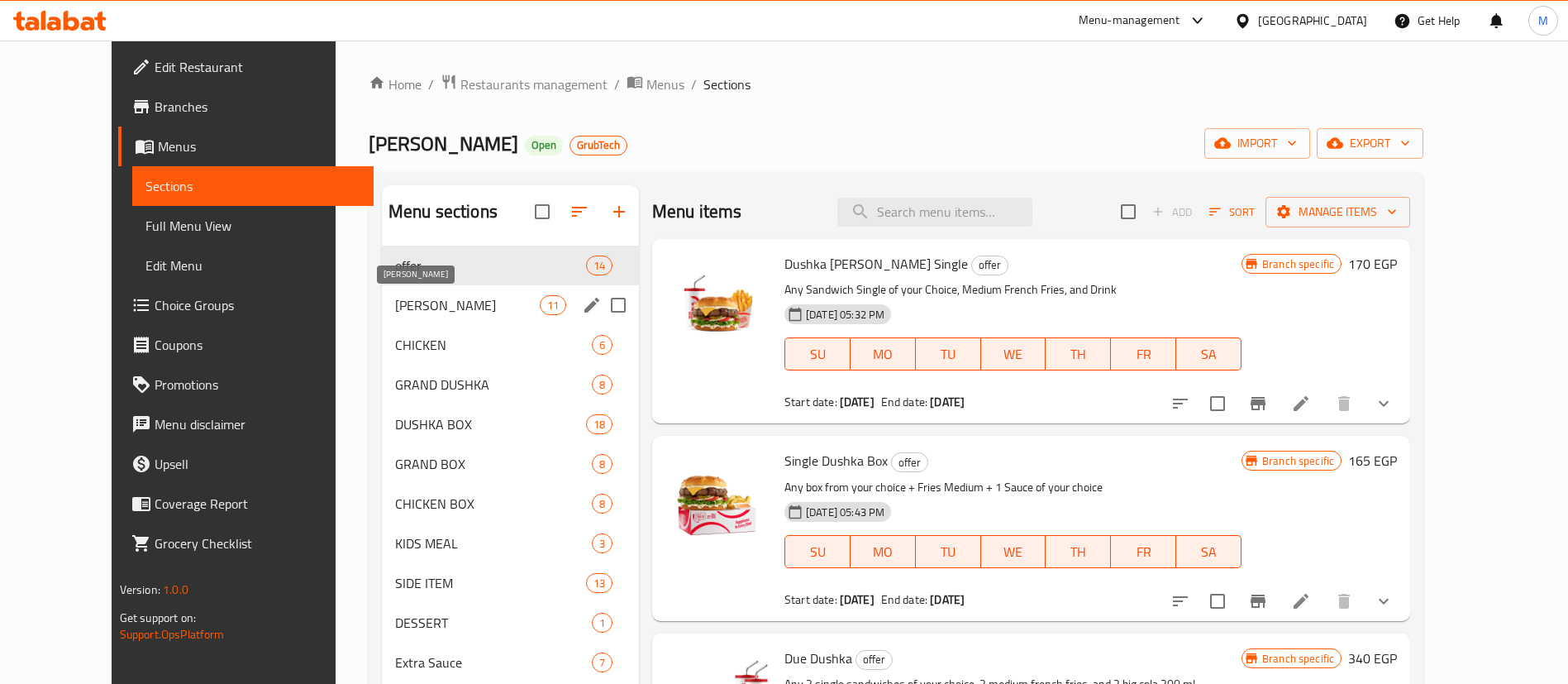
click at [454, 313] on span "[PERSON_NAME]" at bounding box center [467, 305] width 145 height 20
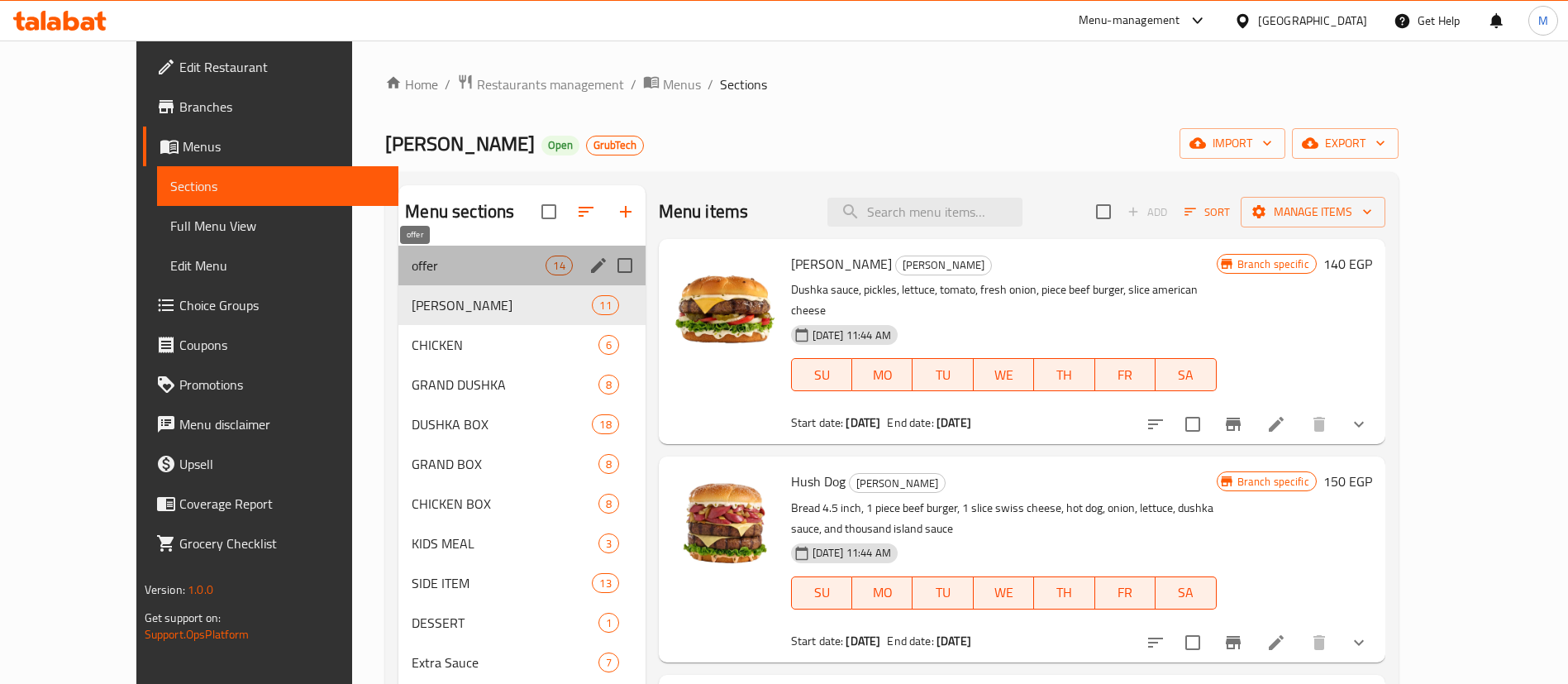
click at [460, 270] on span "offer" at bounding box center [479, 265] width 134 height 20
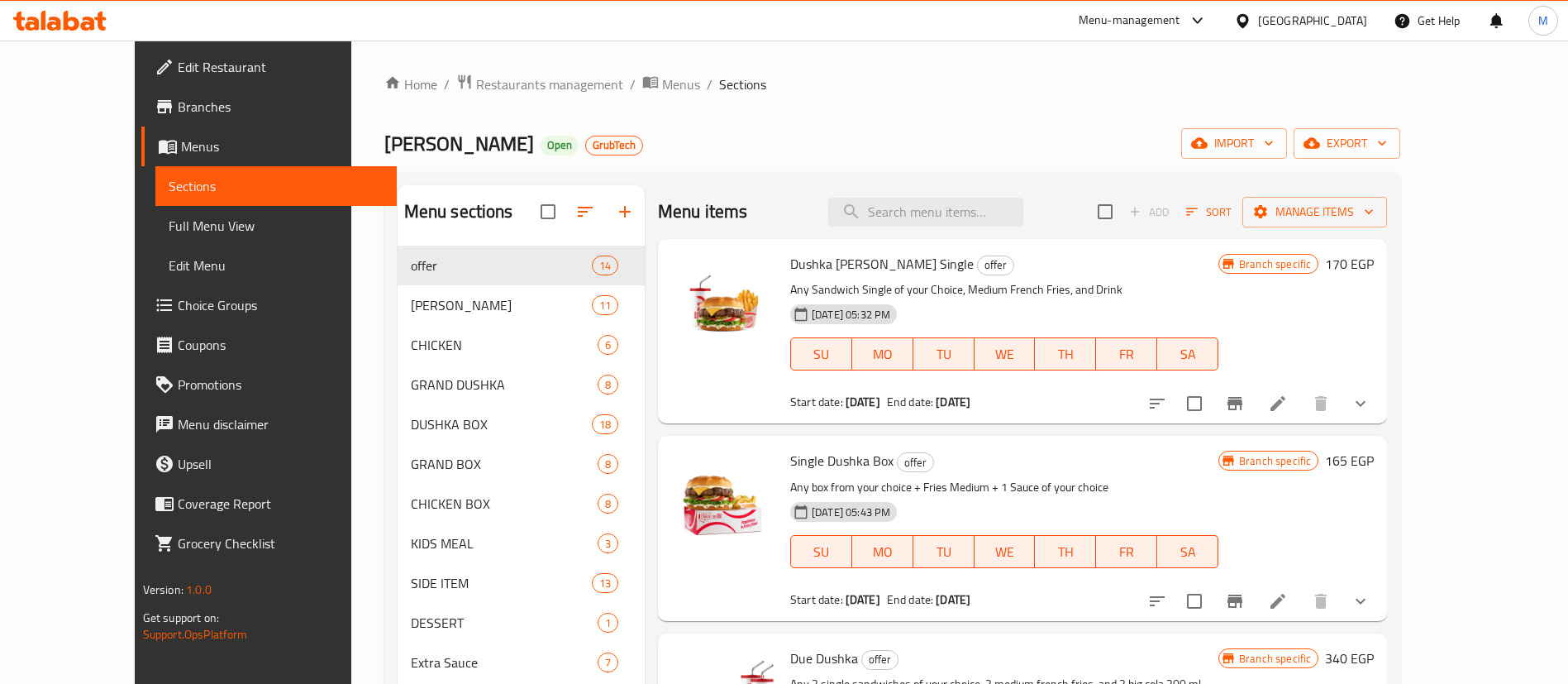
click at [815, 272] on span "Dushka [PERSON_NAME] Single" at bounding box center [882, 264] width 183 height 25
copy h6 "Dushka [PERSON_NAME] Single"
click at [1150, 276] on div "Dushka [PERSON_NAME] Single offer Any Sandwich Single of your Choice, Medium Fr…" at bounding box center [1004, 331] width 442 height 171
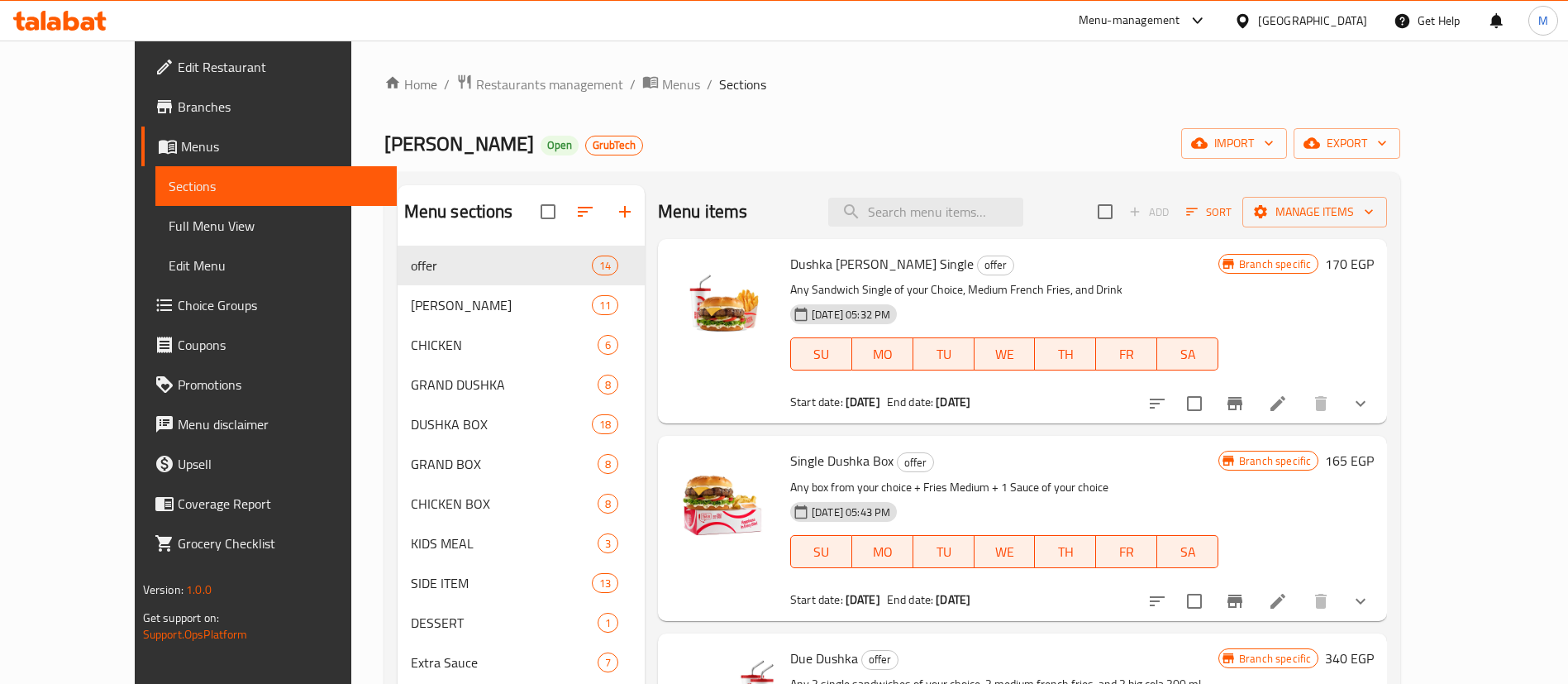
click at [826, 454] on span "Single Dushka Box" at bounding box center [842, 461] width 104 height 25
copy h6 "Single Dushka Box"
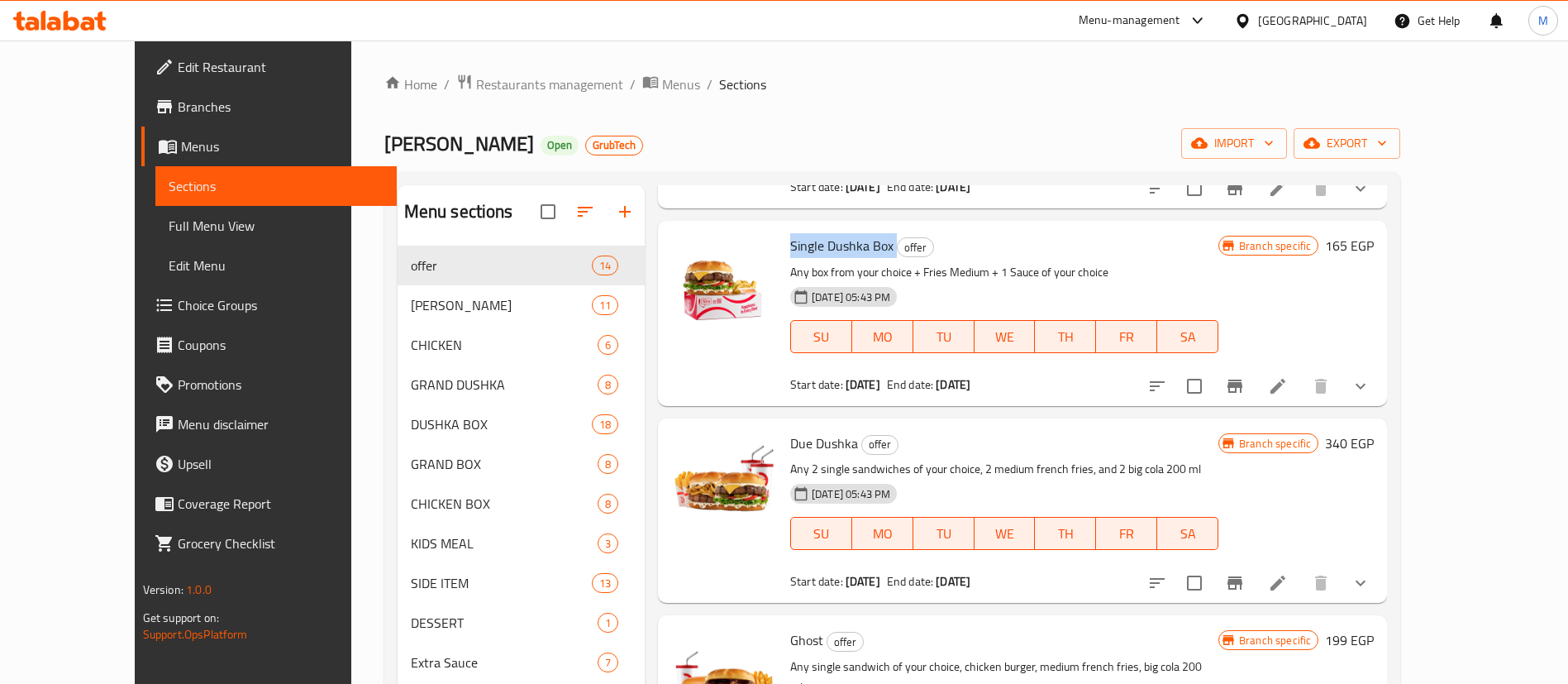
scroll to position [223, 0]
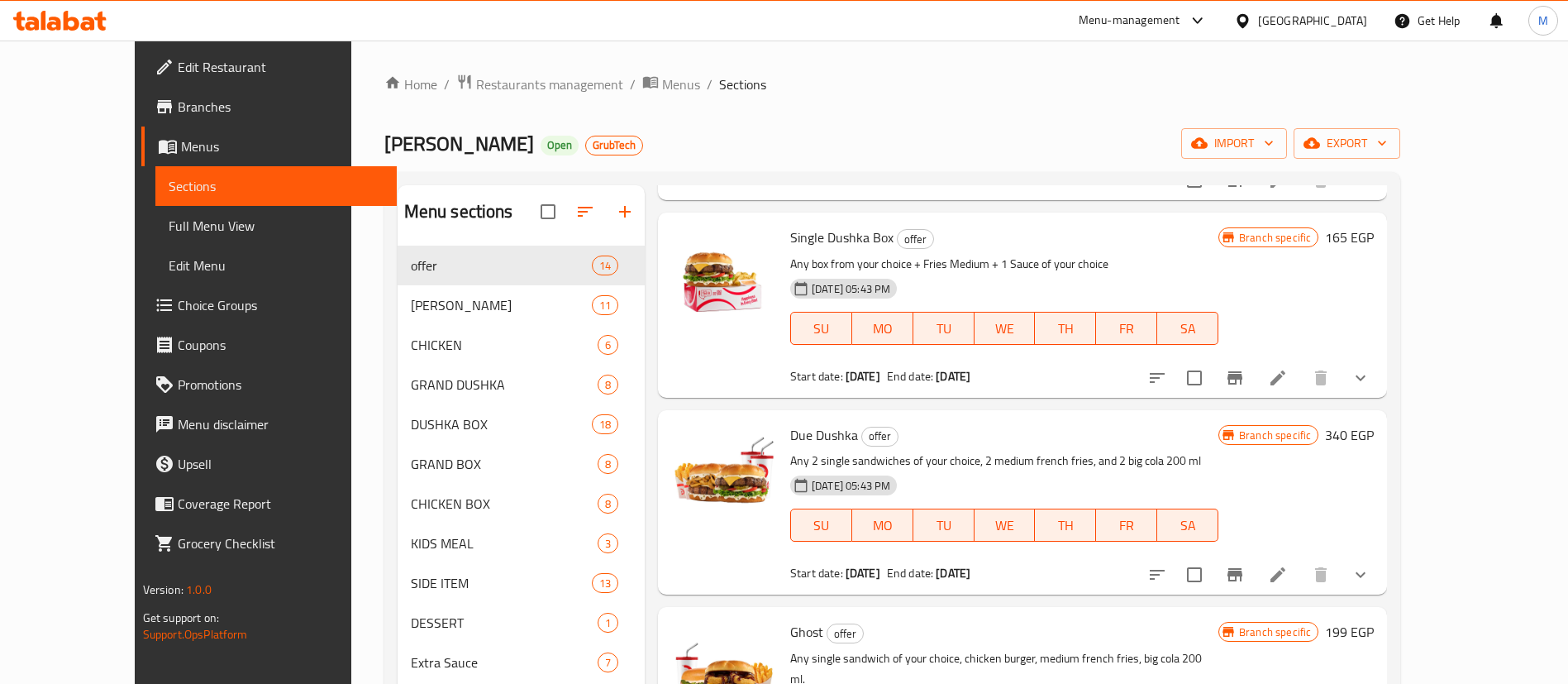
click at [791, 443] on span "Due Dushka" at bounding box center [825, 435] width 68 height 25
copy h6 "Due Dushka"
click at [791, 443] on span "Due Dushka" at bounding box center [825, 435] width 68 height 25
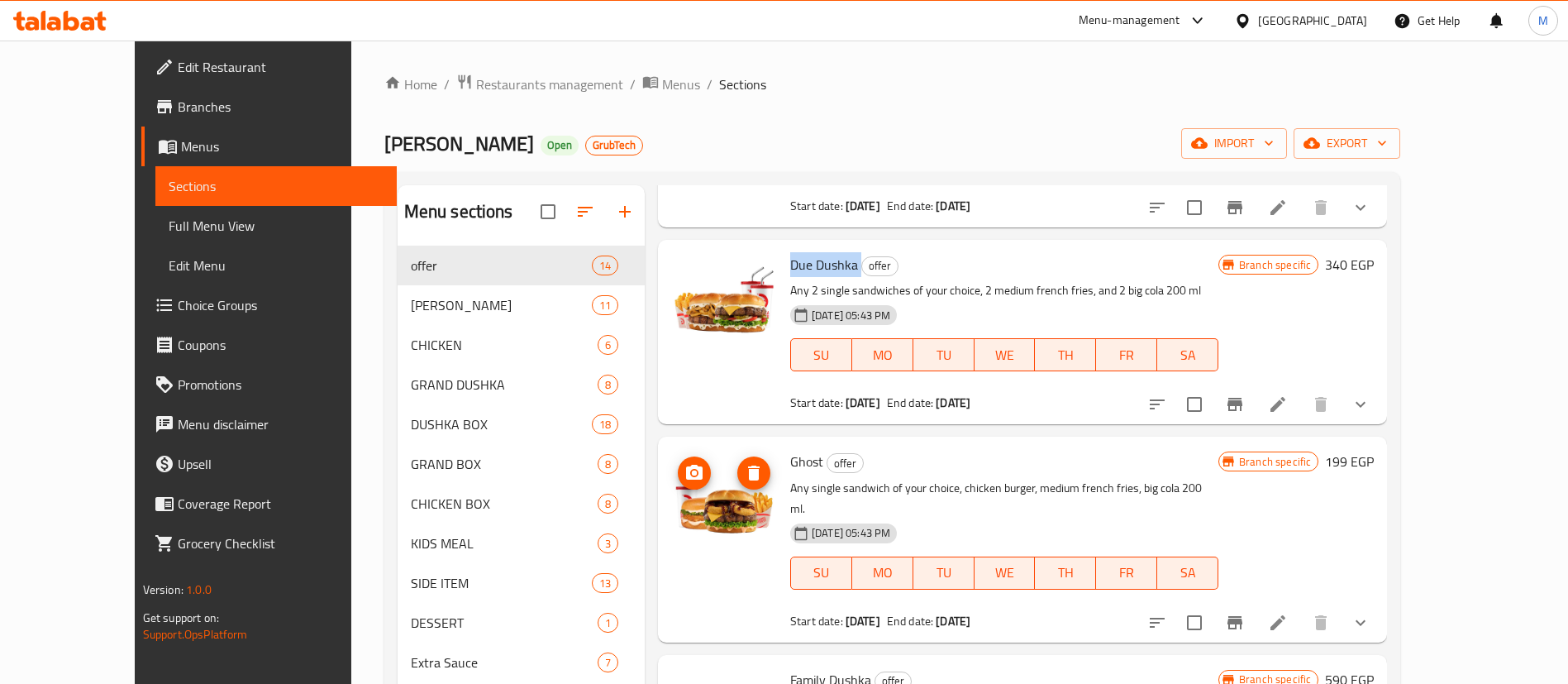
scroll to position [395, 0]
click at [791, 461] on span "Ghost" at bounding box center [807, 461] width 33 height 25
copy h6 "Ghost"
click at [791, 461] on span "Ghost" at bounding box center [807, 461] width 33 height 25
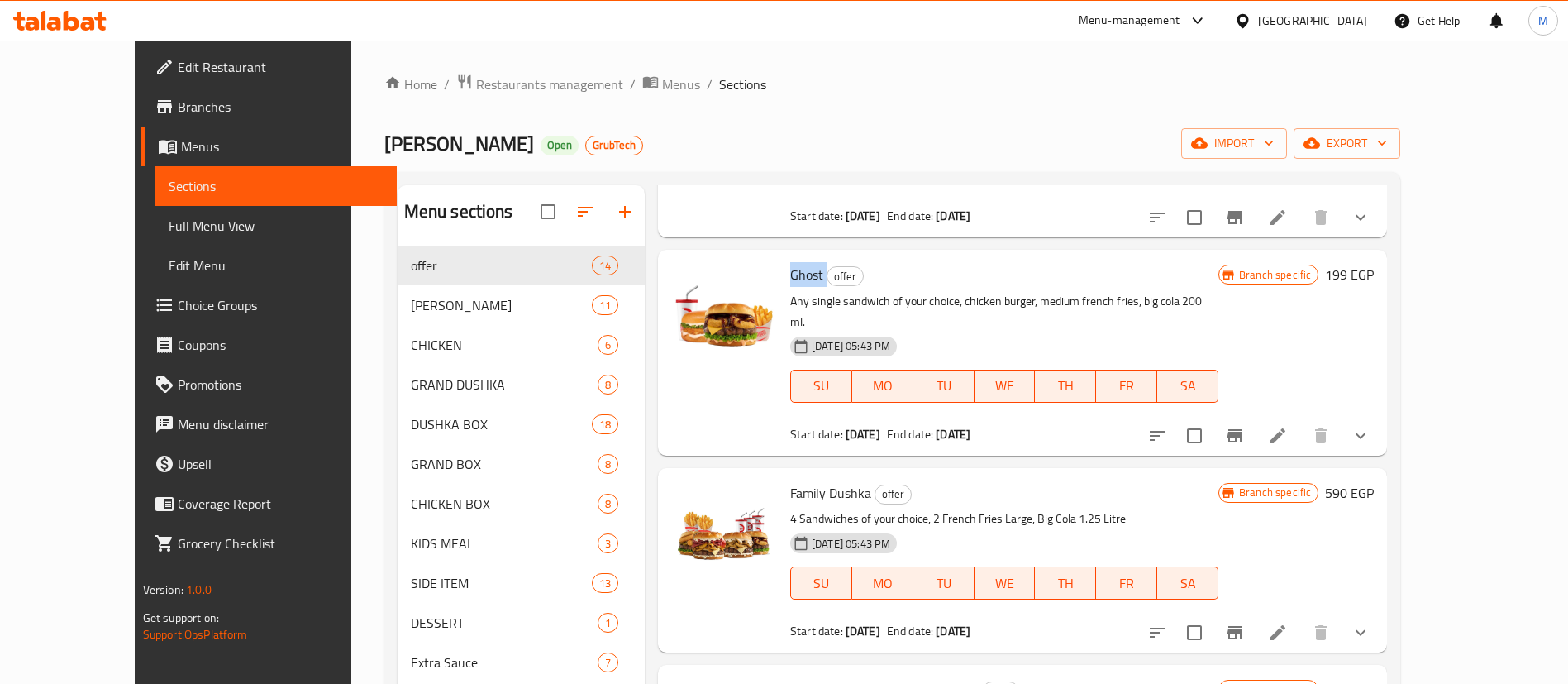
scroll to position [593, 0]
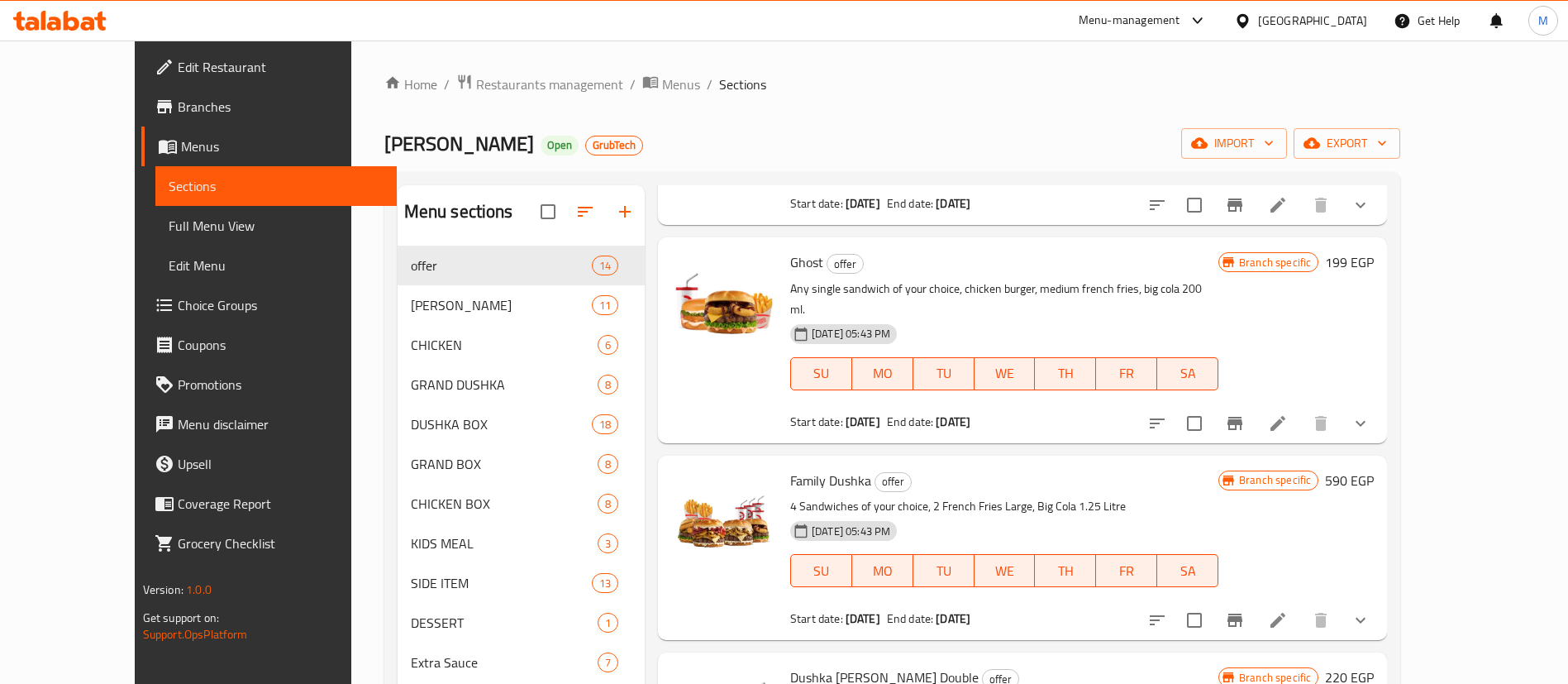
click at [791, 468] on span "Family Dushka" at bounding box center [831, 481] width 81 height 25
copy h6 "Family Dushka"
click at [791, 468] on span "Family Dushka" at bounding box center [831, 481] width 81 height 25
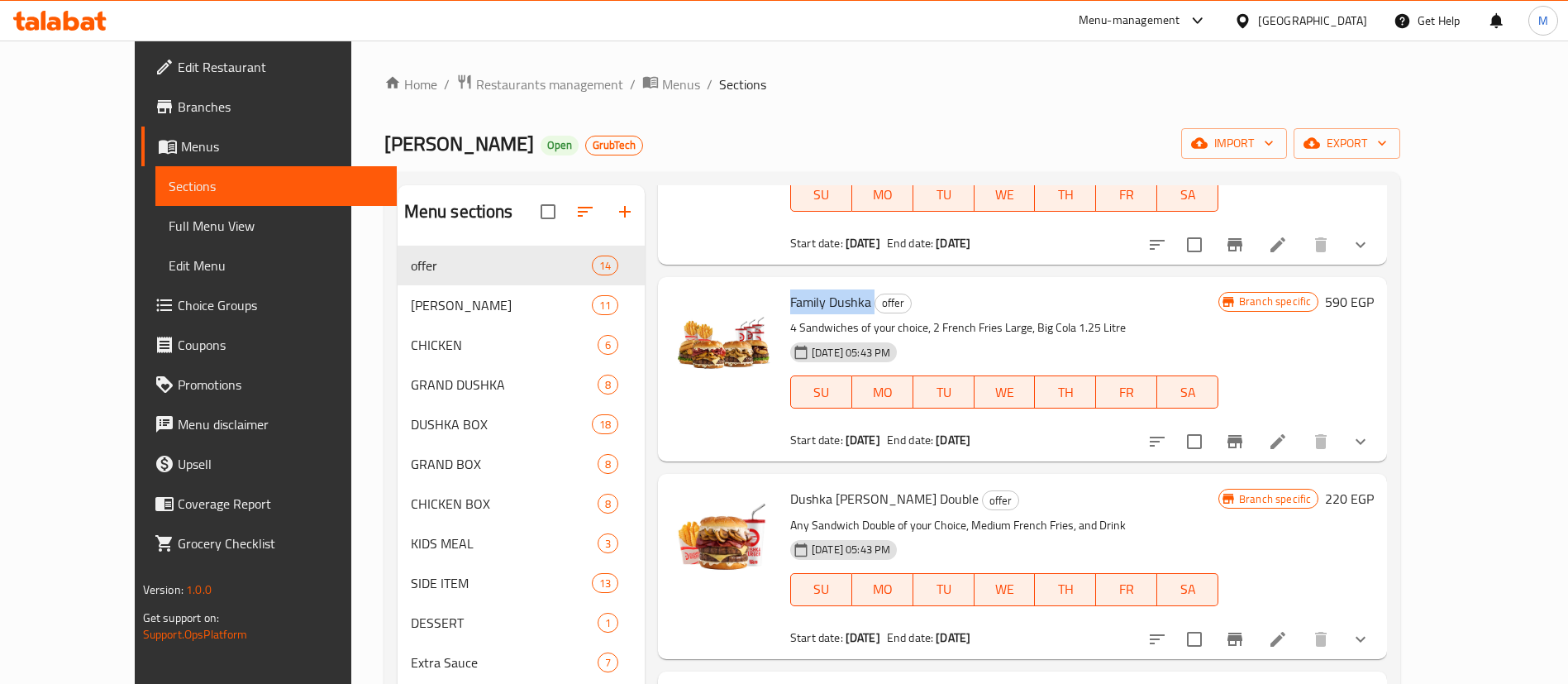
scroll to position [789, 0]
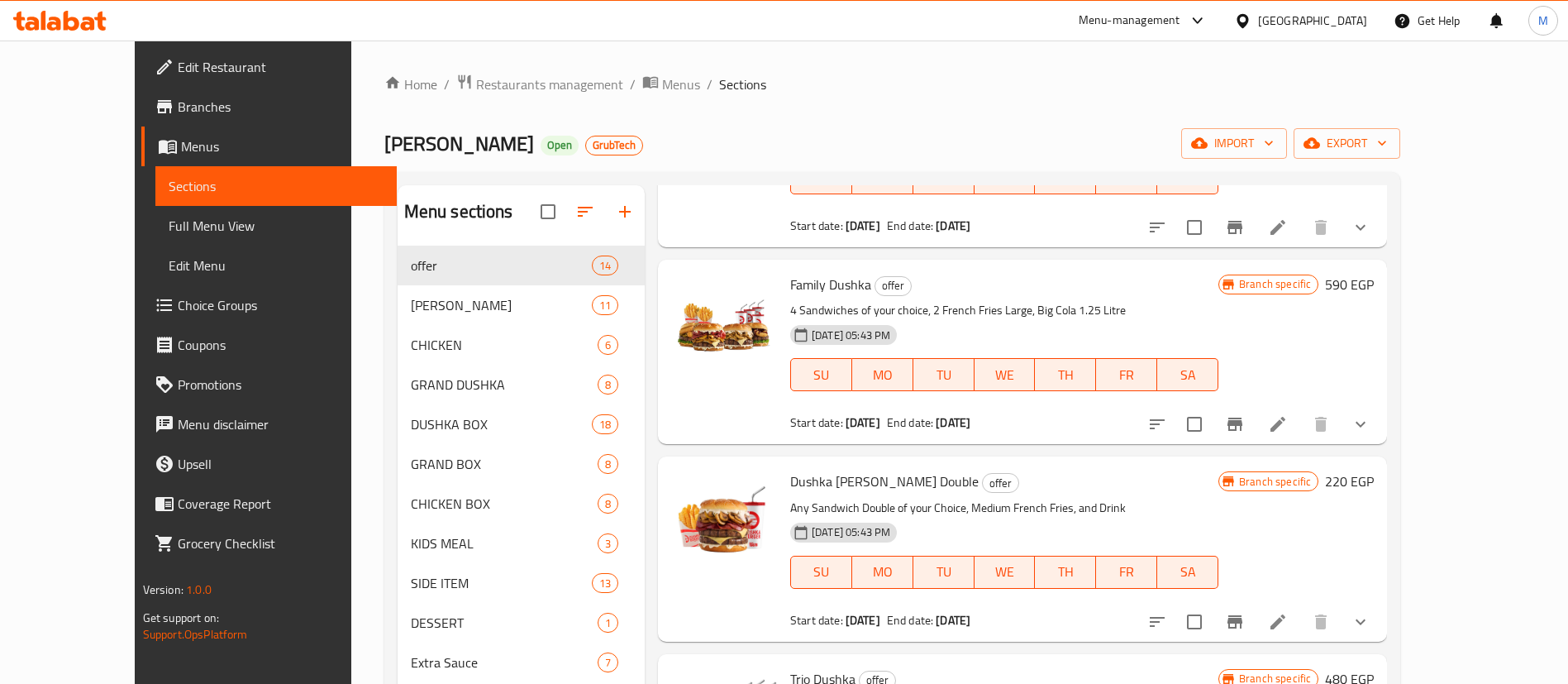
click at [835, 469] on span "Dushka [PERSON_NAME] Double" at bounding box center [884, 482] width 188 height 25
copy h6 "Dushka [PERSON_NAME] Double"
click at [835, 469] on span "Dushka [PERSON_NAME] Double" at bounding box center [884, 482] width 188 height 25
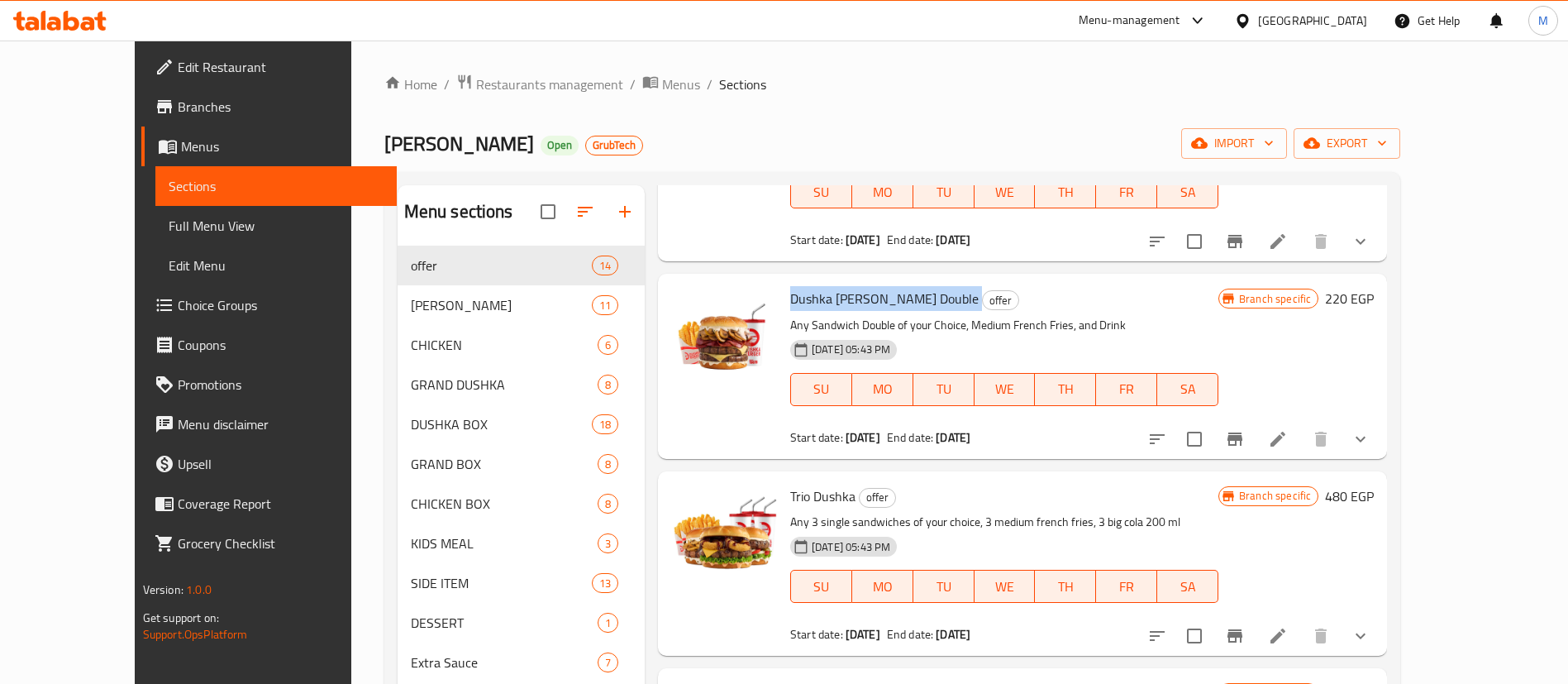
scroll to position [975, 0]
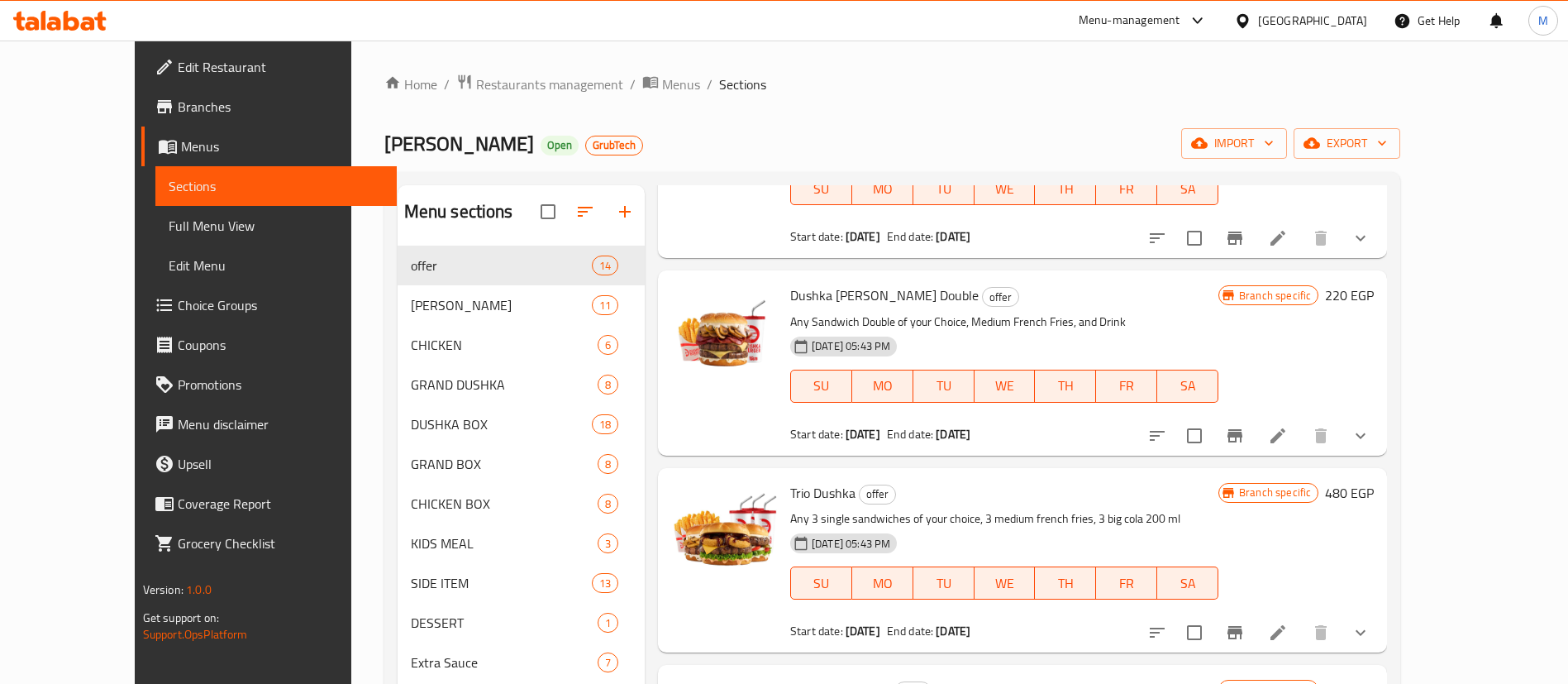
click at [792, 481] on span "Trio Dushka" at bounding box center [823, 493] width 65 height 25
copy h6 "Trio Dushka"
click at [792, 481] on span "Trio Dushka" at bounding box center [823, 493] width 65 height 25
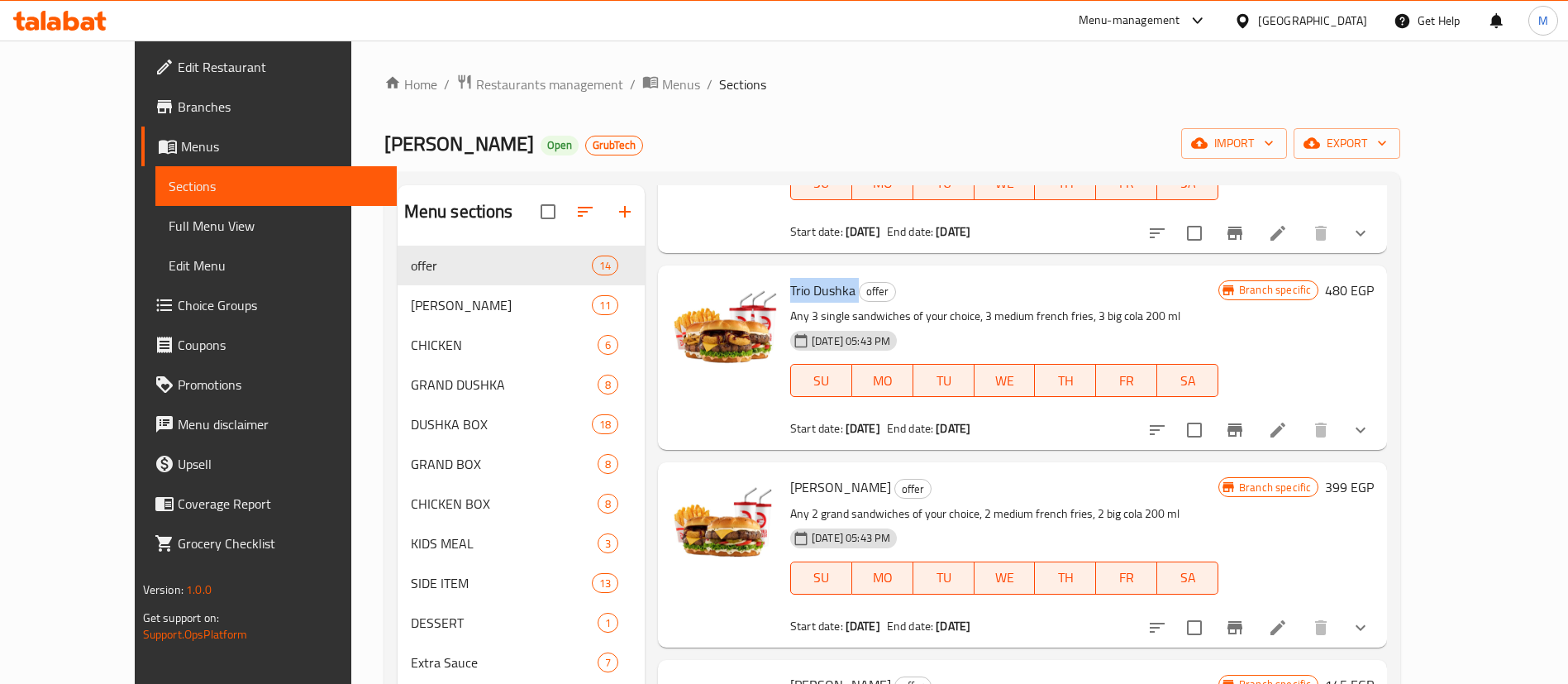
scroll to position [1178, 0]
click at [799, 474] on span "[PERSON_NAME]" at bounding box center [841, 487] width 101 height 25
copy h6 "[PERSON_NAME]"
click at [799, 474] on span "[PERSON_NAME]" at bounding box center [841, 487] width 101 height 25
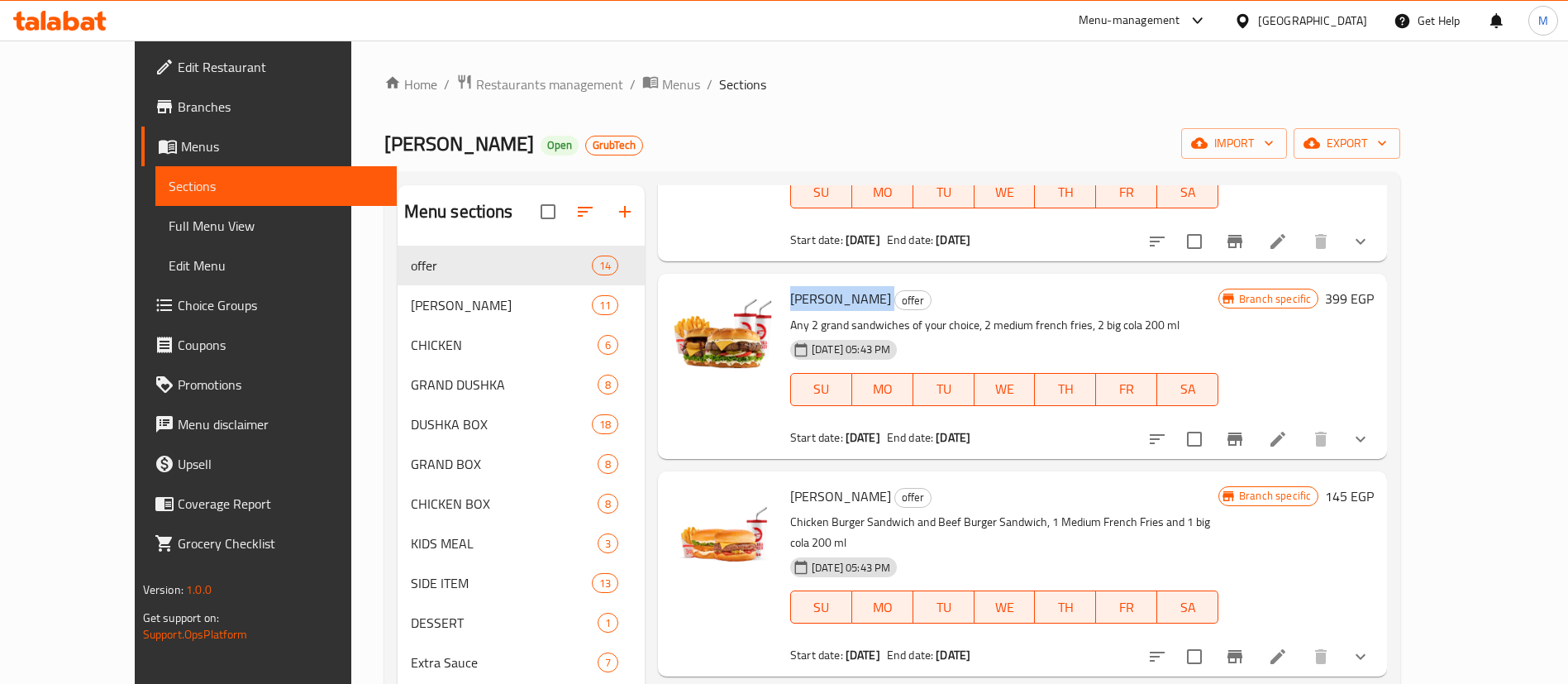
scroll to position [1367, 0]
click at [801, 483] on span "[PERSON_NAME]" at bounding box center [841, 496] width 101 height 25
copy h6 "[PERSON_NAME]"
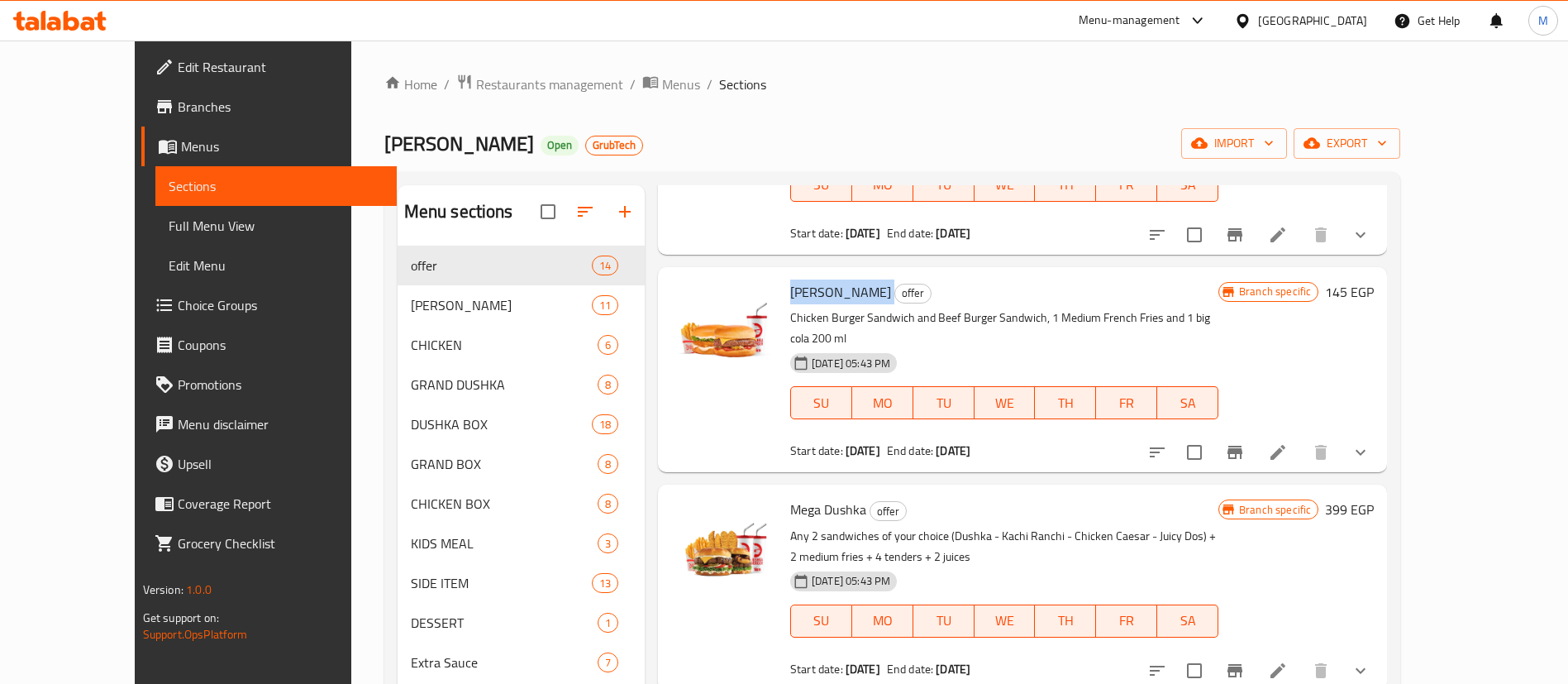
scroll to position [1572, 0]
click at [791, 496] on span "Mega Dushka" at bounding box center [829, 508] width 76 height 25
copy h6 "Mega Dushka"
click at [791, 496] on span "Mega Dushka" at bounding box center [829, 508] width 76 height 25
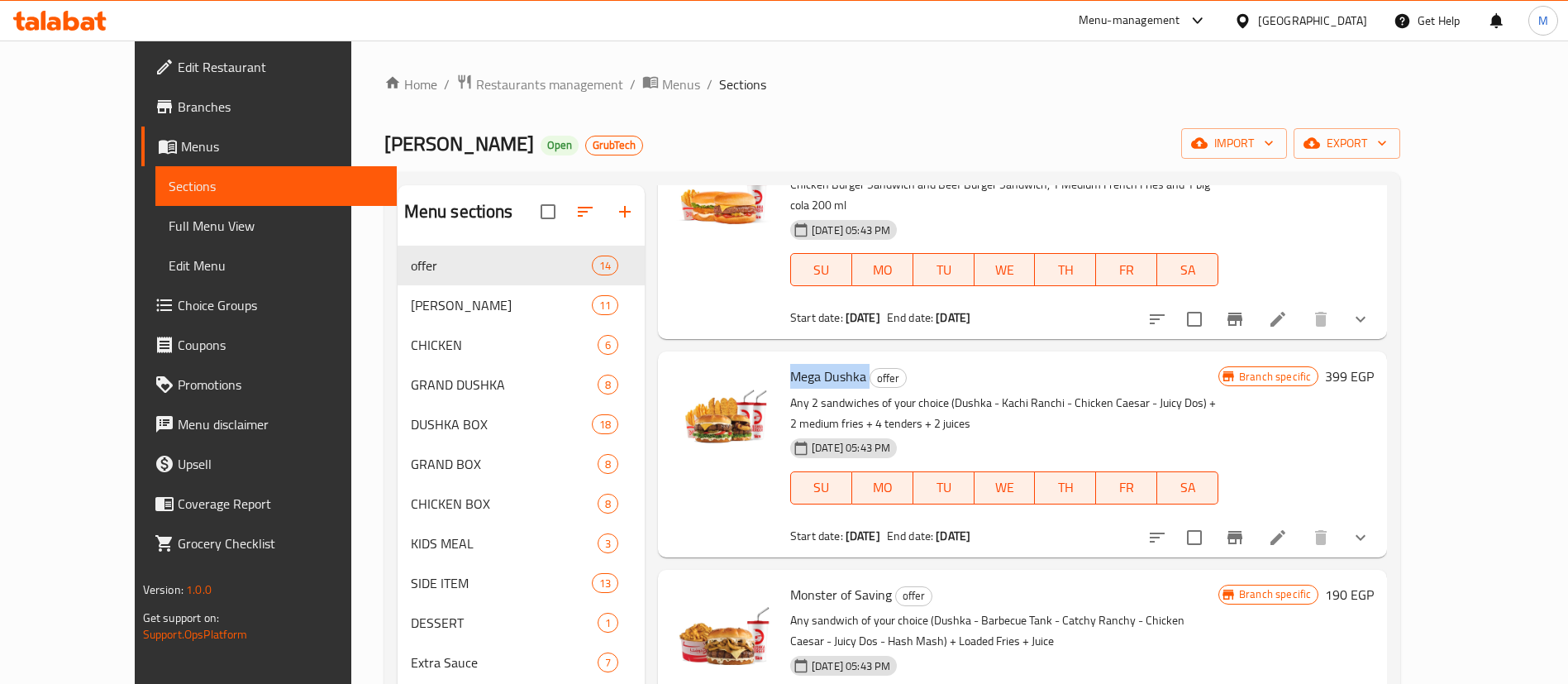
scroll to position [1729, 0]
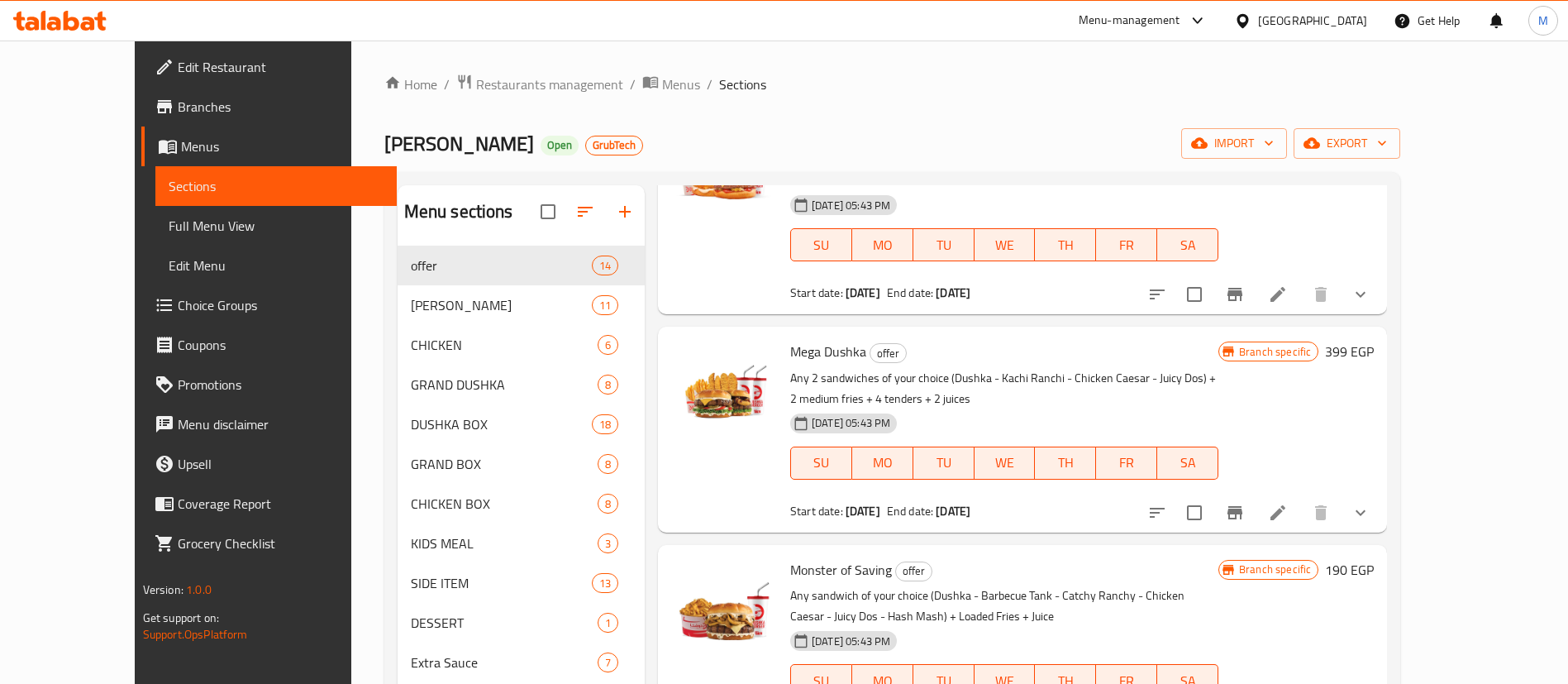
click at [806, 557] on span "Monster of Saving" at bounding box center [841, 570] width 102 height 25
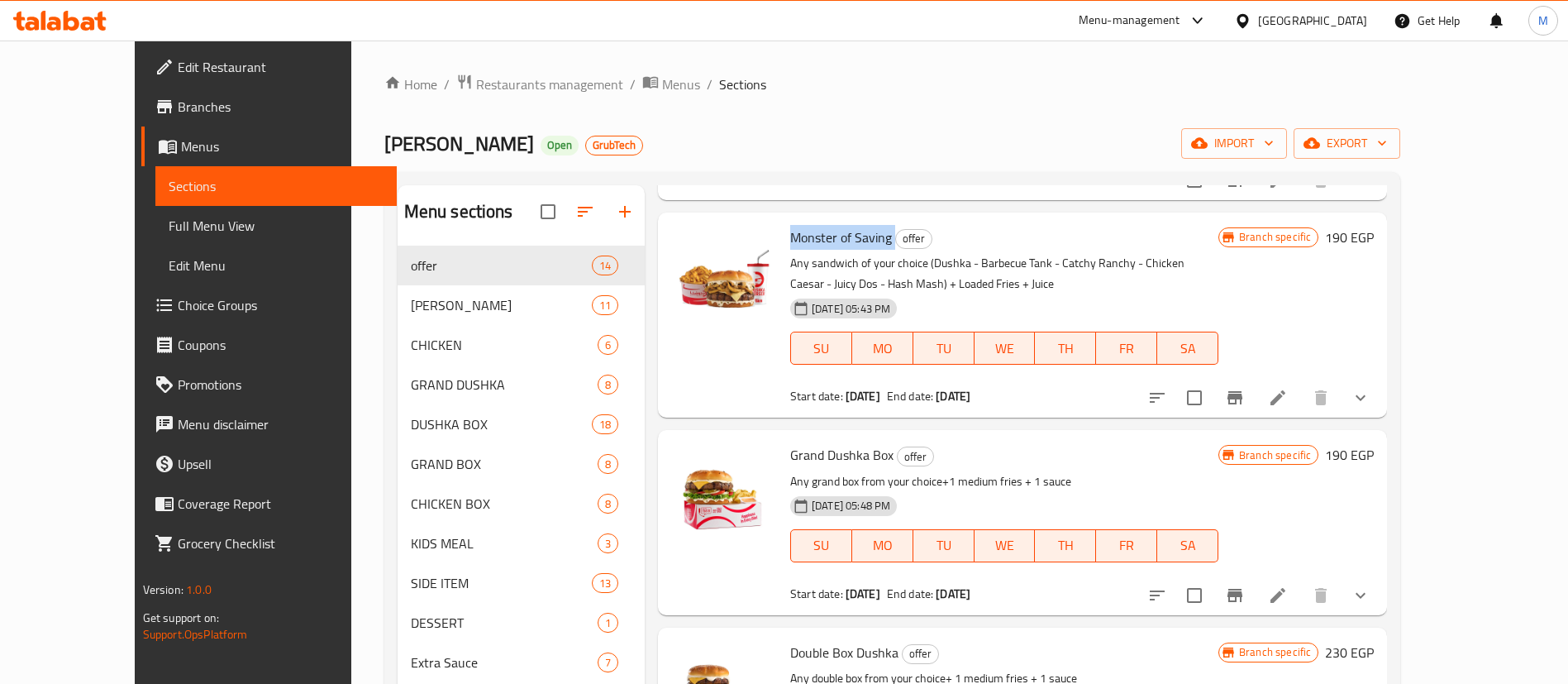
scroll to position [2101, 0]
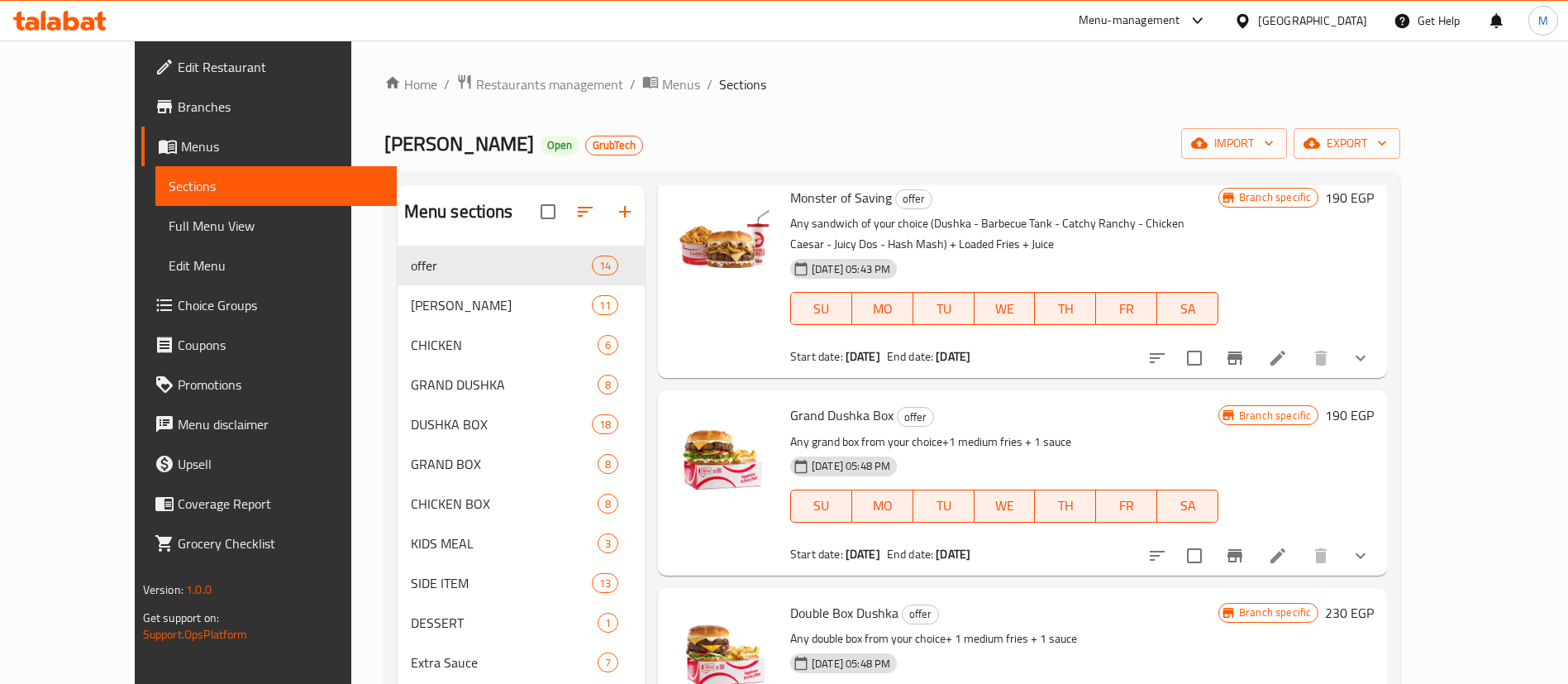
click at [796, 403] on span "Grand Dushka Box" at bounding box center [842, 415] width 104 height 25
click at [791, 600] on span "Double Box Dushka" at bounding box center [844, 613] width 109 height 25
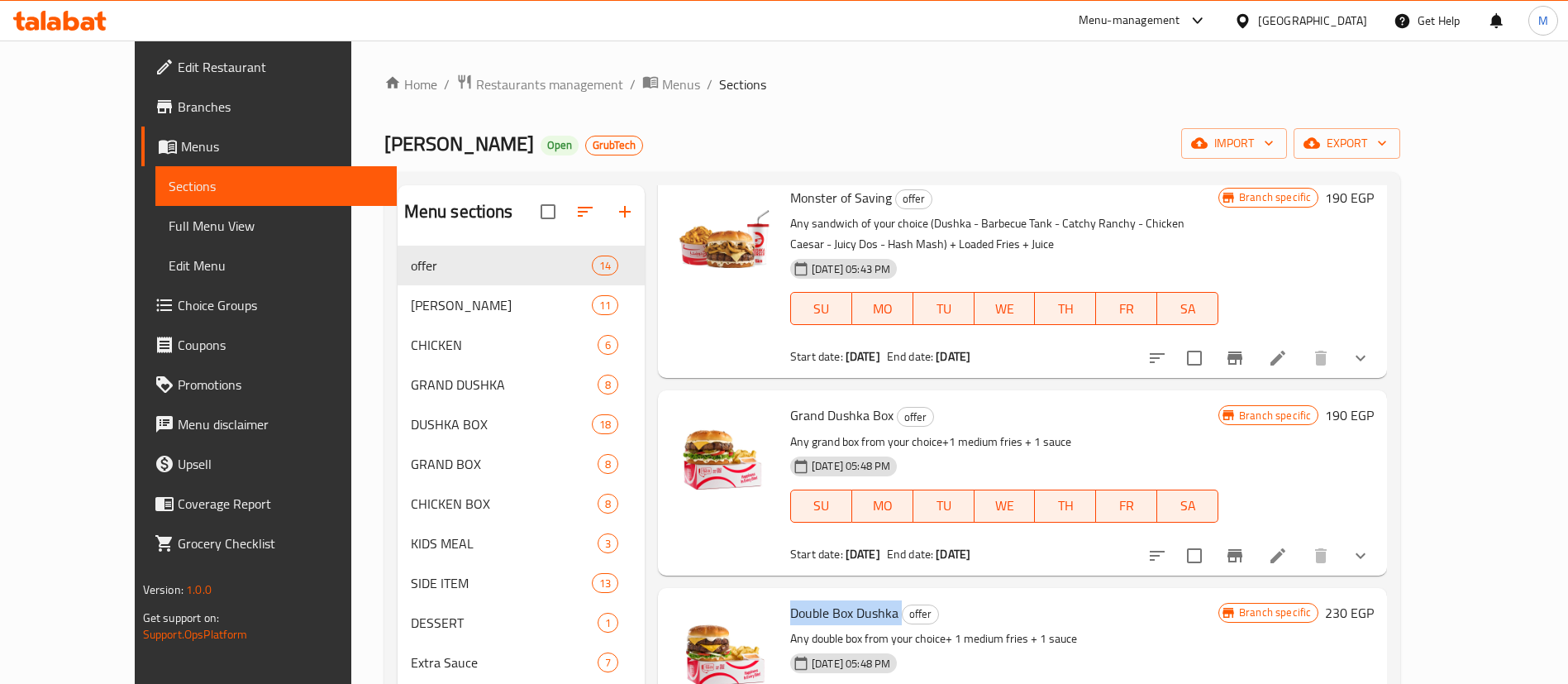
click at [791, 600] on span "Double Box Dushka" at bounding box center [844, 613] width 109 height 25
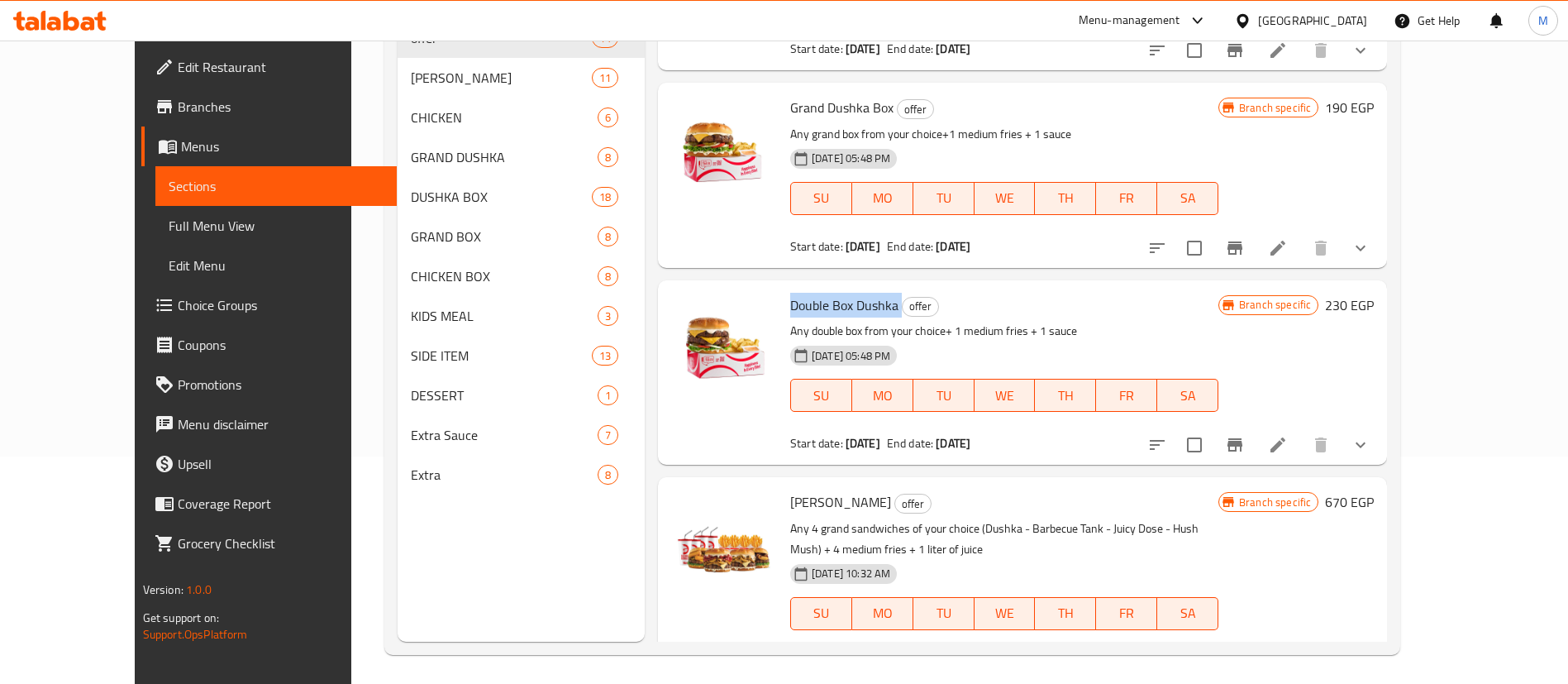
scroll to position [228, 0]
click at [810, 489] on span "[PERSON_NAME]" at bounding box center [841, 502] width 101 height 25
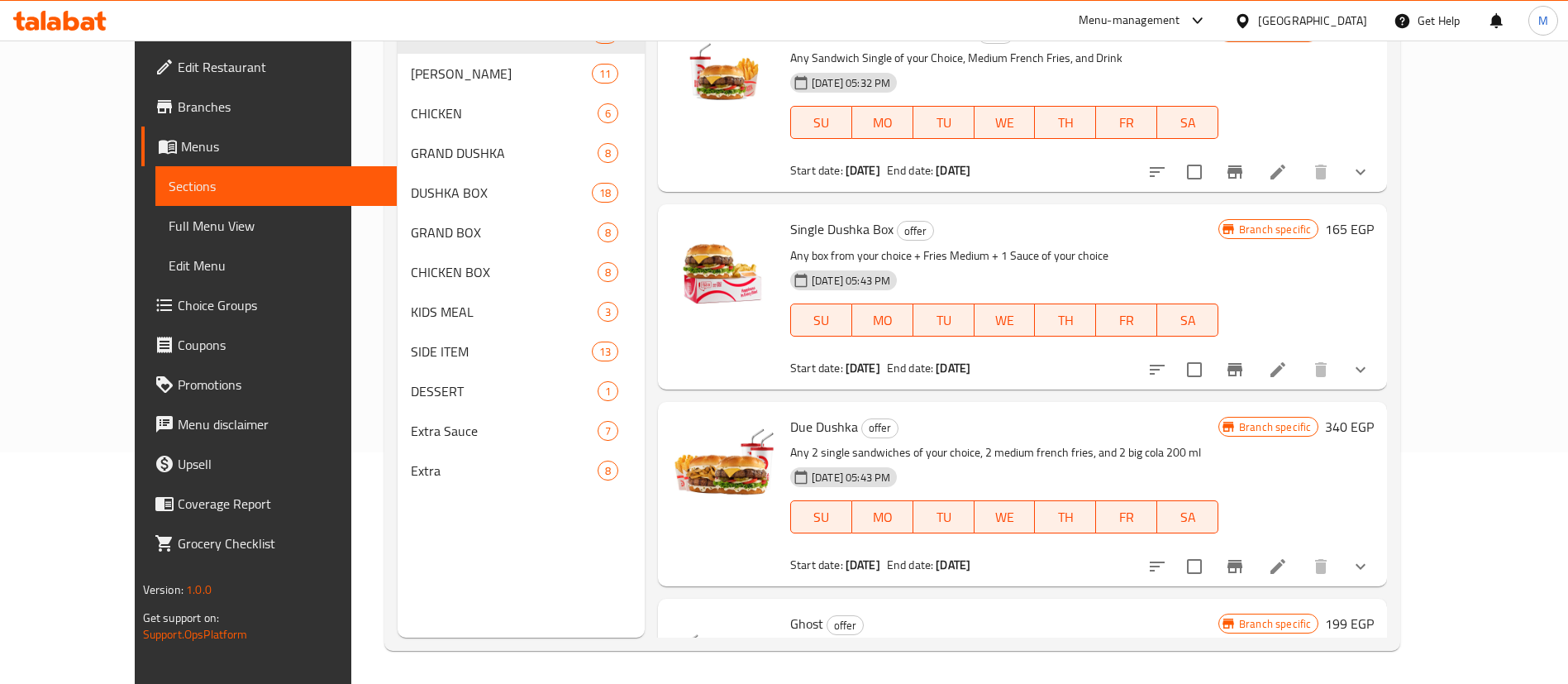
scroll to position [0, 0]
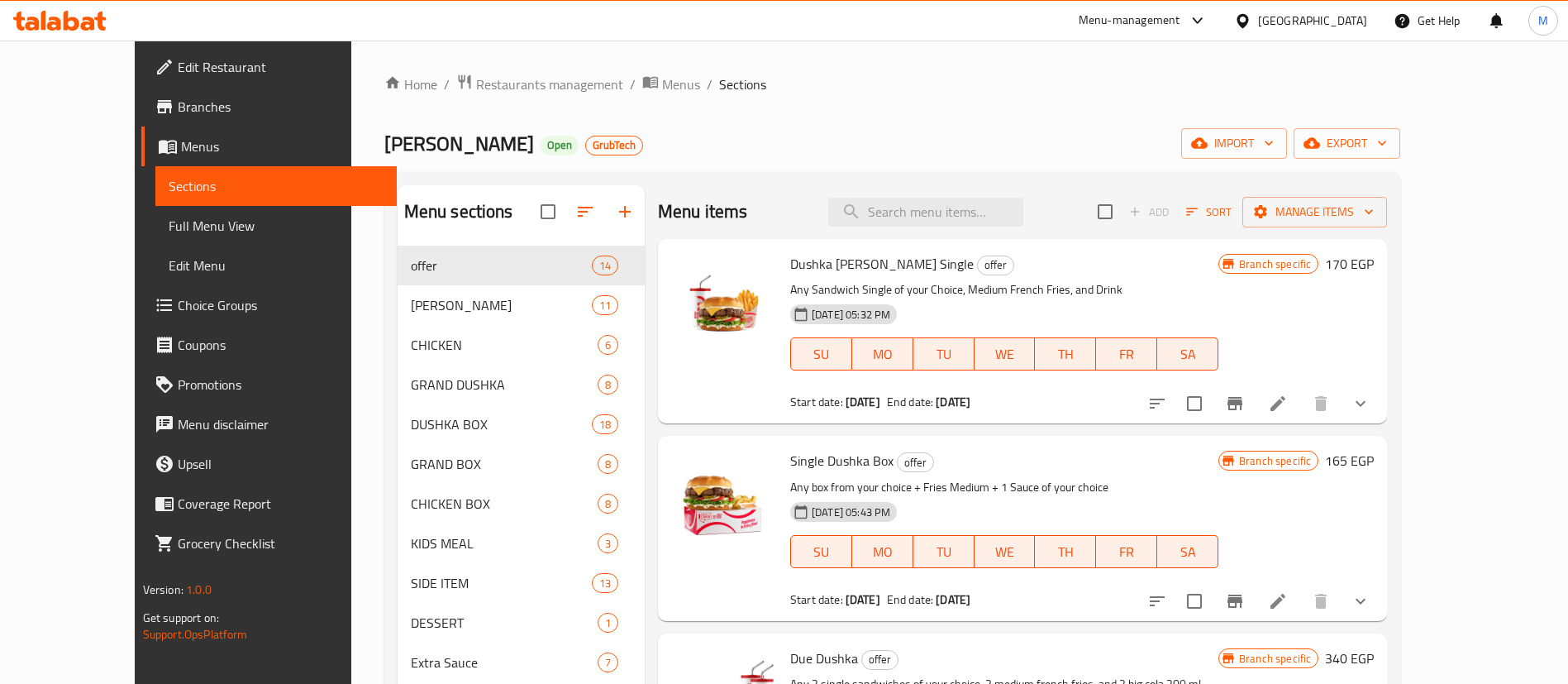
click at [802, 161] on div "Home / Restaurants management / Menus / Sections [PERSON_NAME] Open GrubTech im…" at bounding box center [893, 478] width 1017 height 809
click at [477, 84] on span "Restaurants management" at bounding box center [550, 85] width 148 height 20
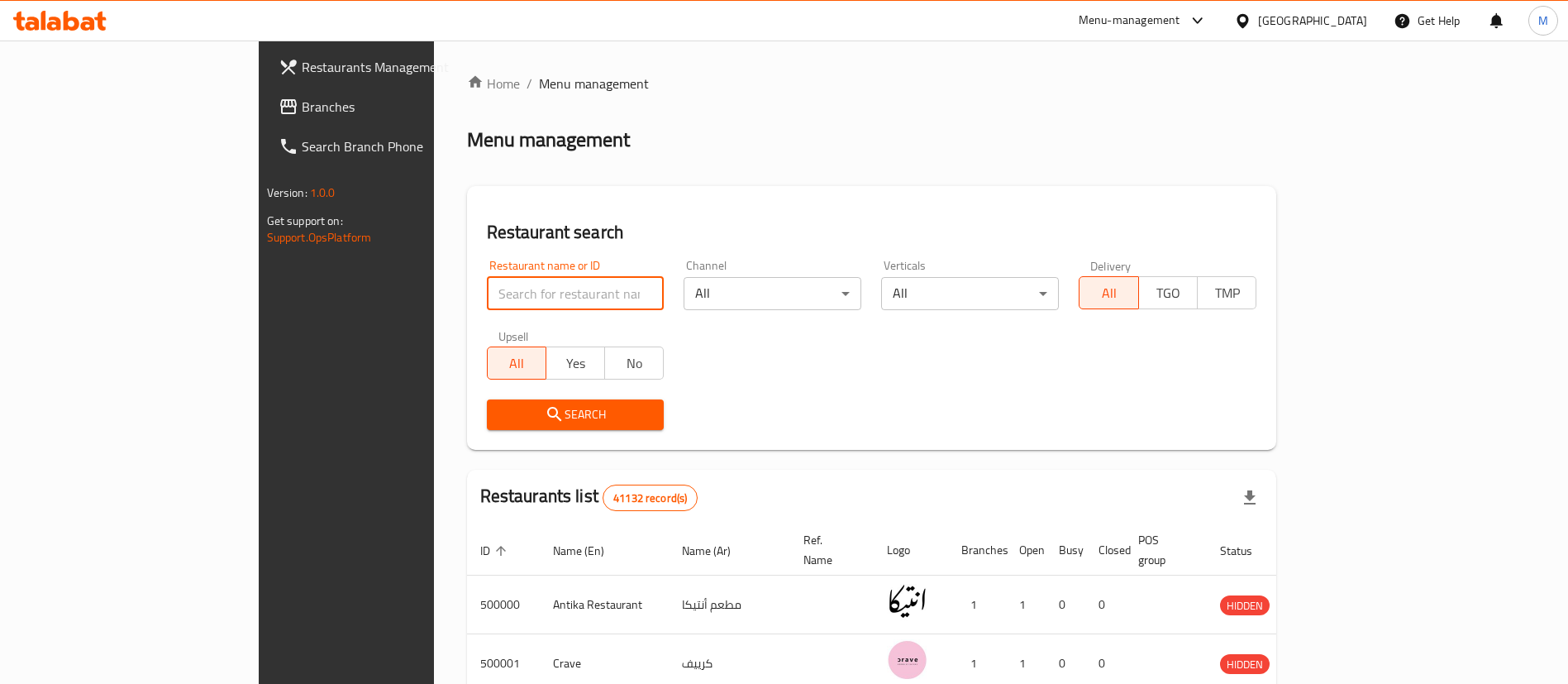
click at [487, 293] on input "search" at bounding box center [576, 293] width 177 height 33
type input "lychee"
click button "Search" at bounding box center [576, 415] width 177 height 31
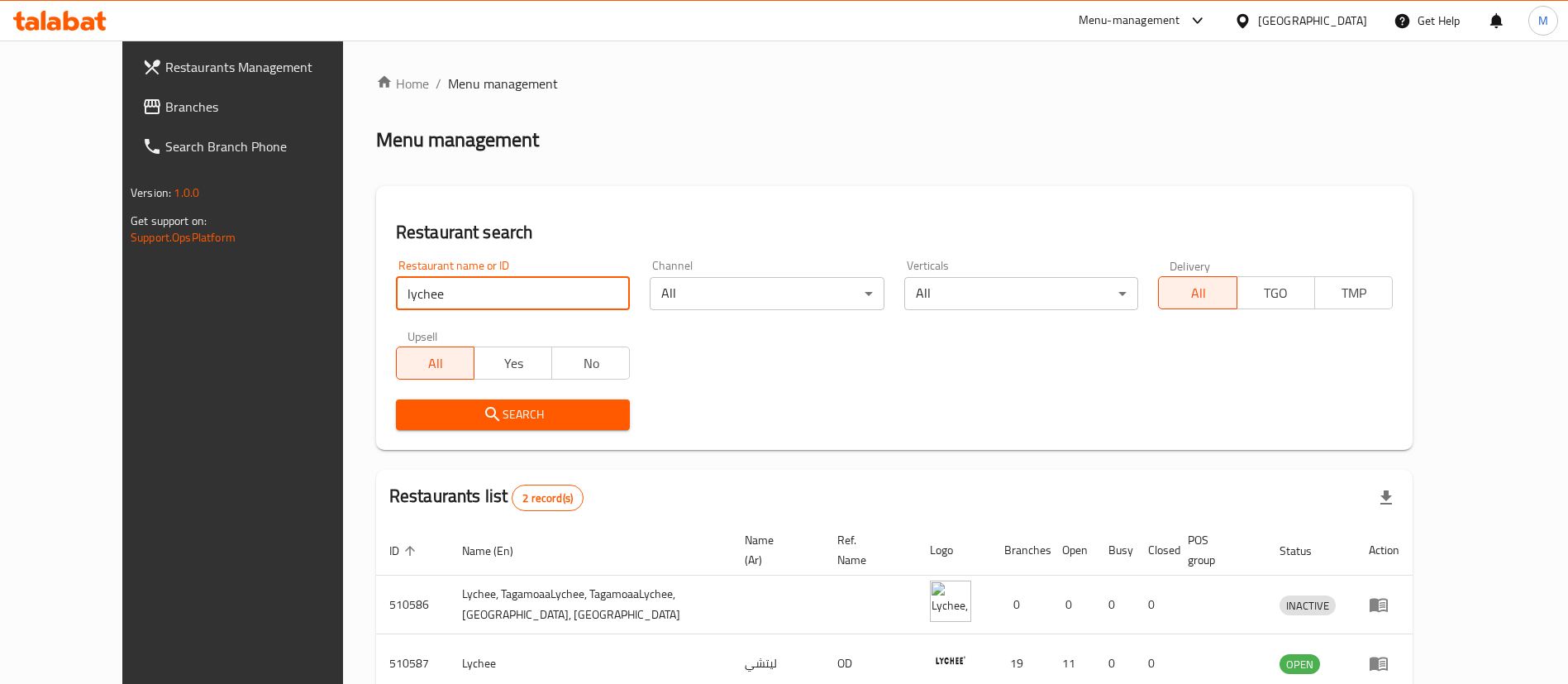
scroll to position [80, 0]
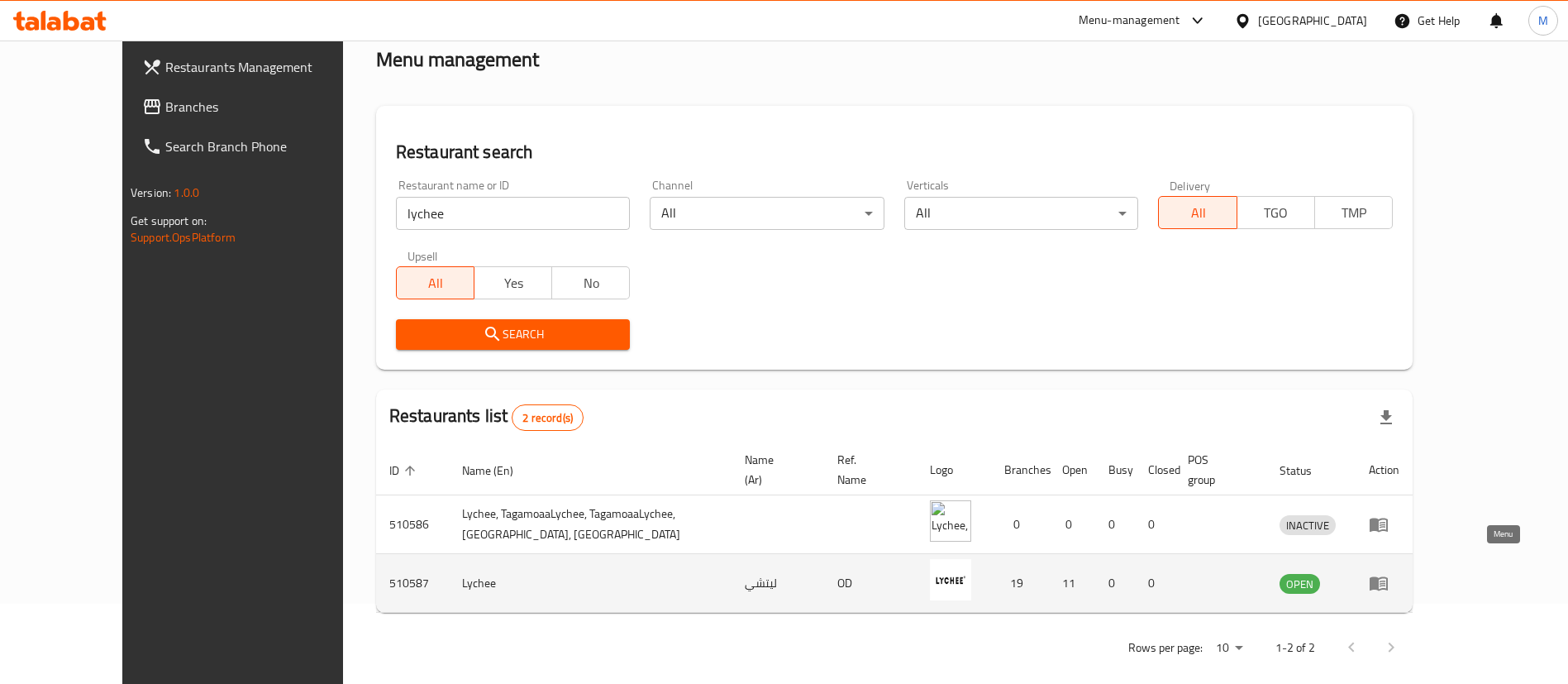
click at [1389, 573] on icon "enhanced table" at bounding box center [1379, 583] width 20 height 20
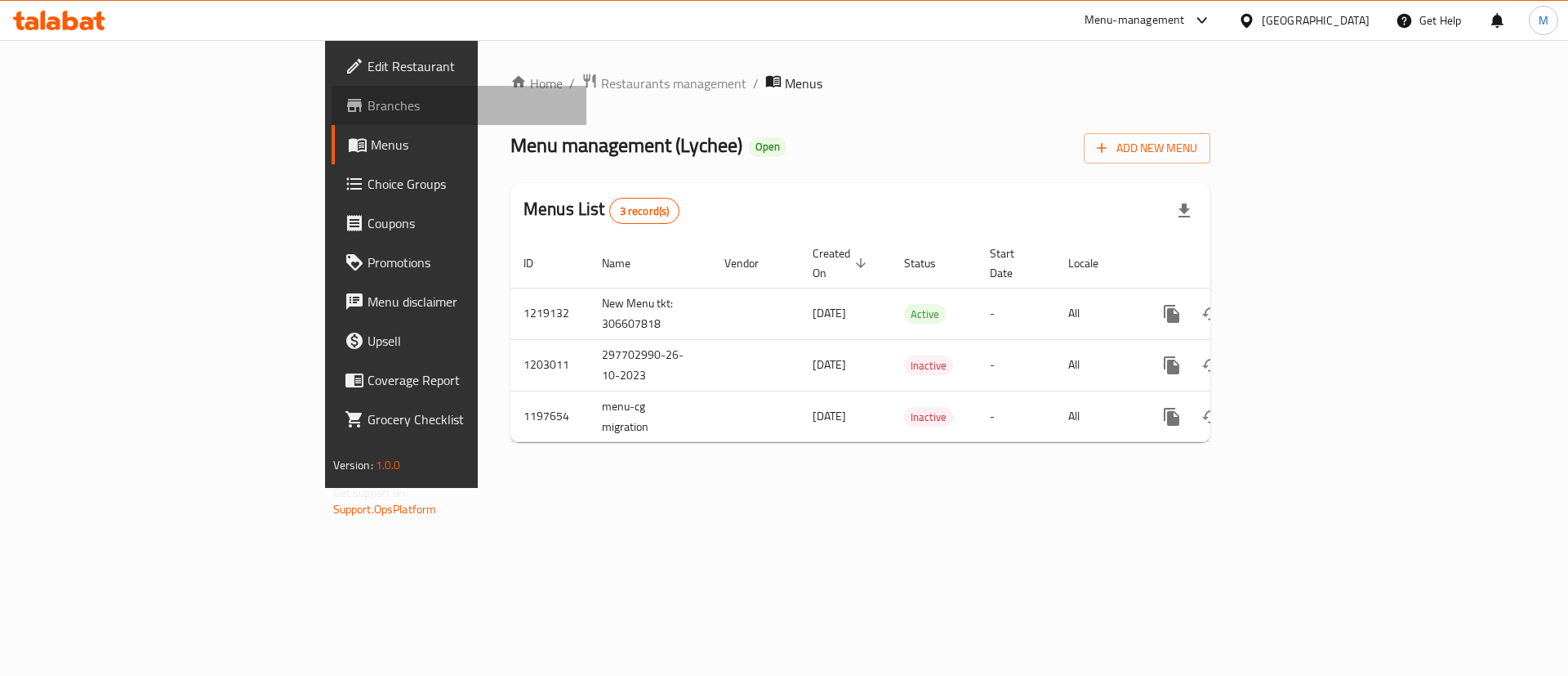
click at [368, 106] on span "Branches" at bounding box center [471, 106] width 206 height 20
